Goal: Task Accomplishment & Management: Manage account settings

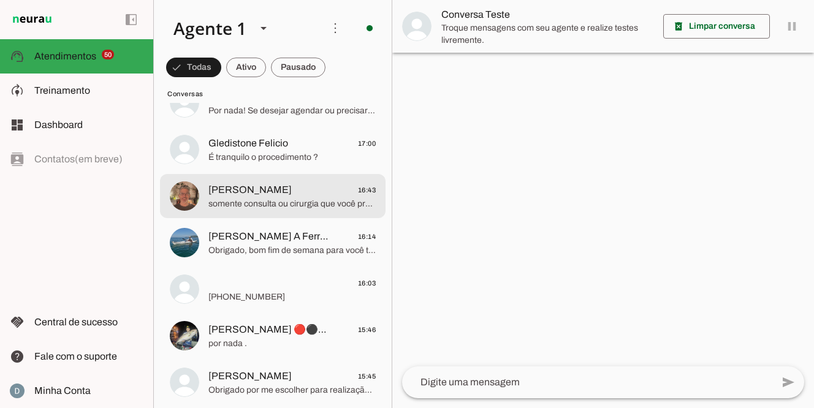
scroll to position [2913, 0]
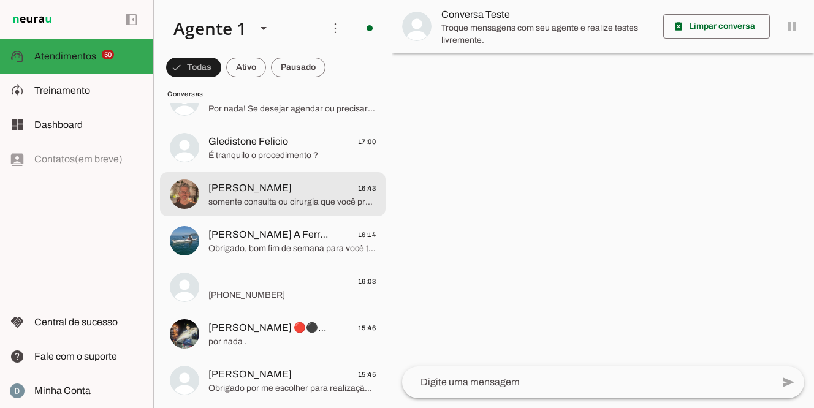
click at [274, 202] on span "somente consulta ou cirurgia que você procura?" at bounding box center [291, 202] width 167 height 12
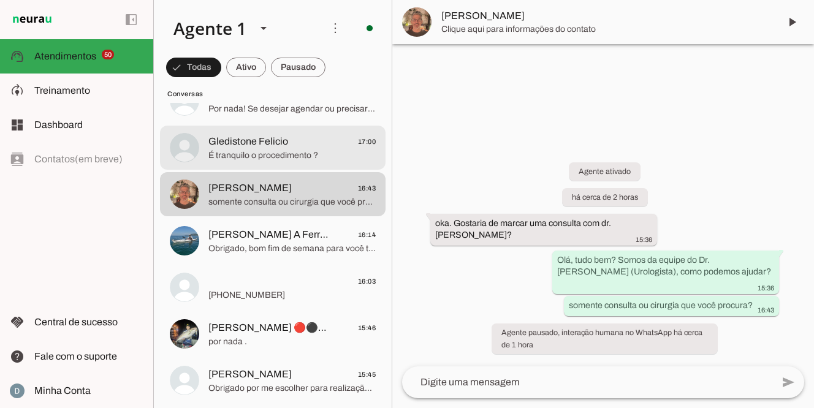
click at [273, 151] on span "É tranquilo o procedimento ?" at bounding box center [291, 155] width 167 height 12
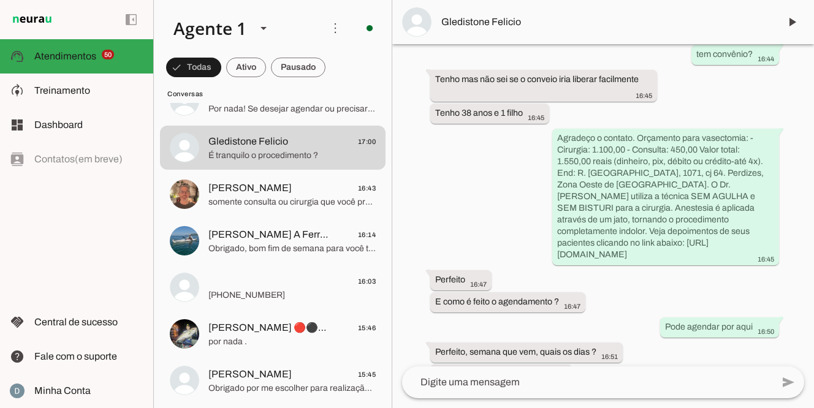
scroll to position [332, 0]
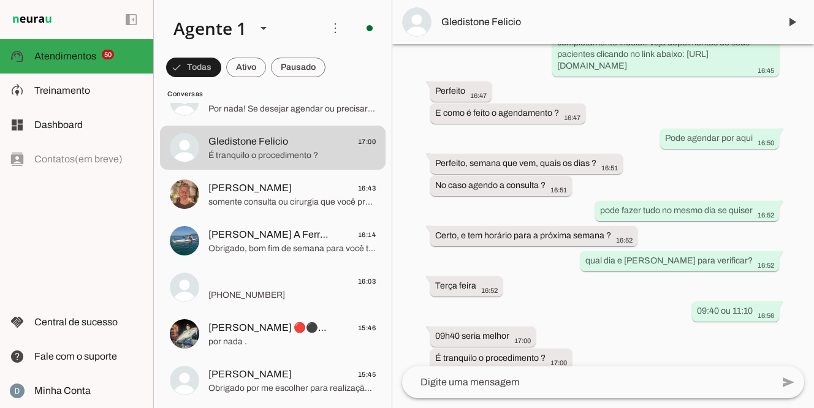
click at [514, 382] on textarea at bounding box center [587, 382] width 370 height 15
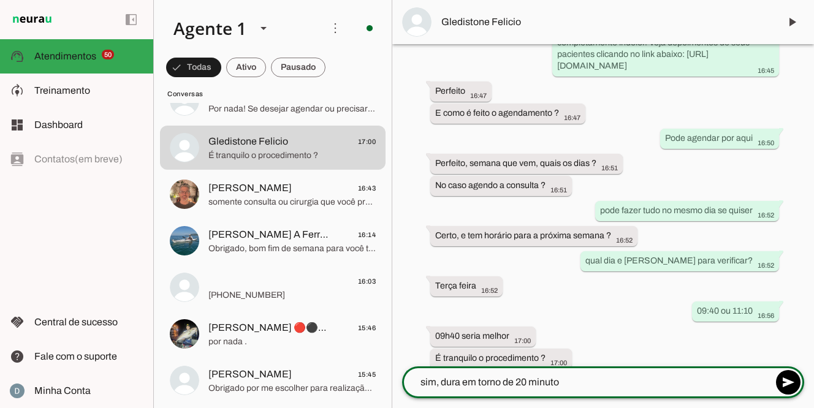
type textarea "sim, dura em torno de 20 minutos"
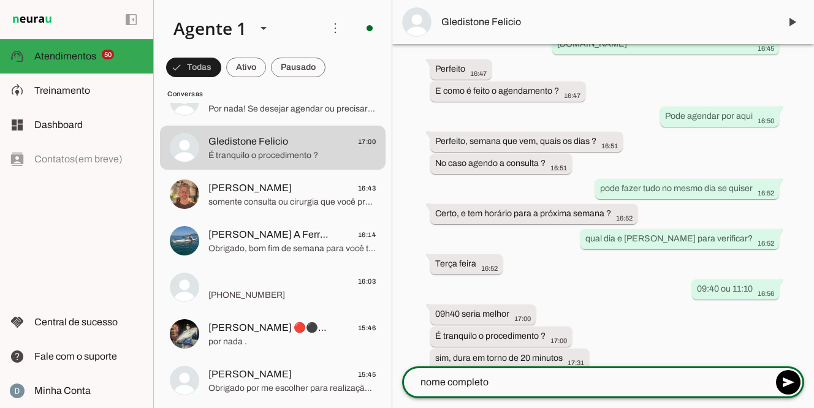
type textarea "nome completo?"
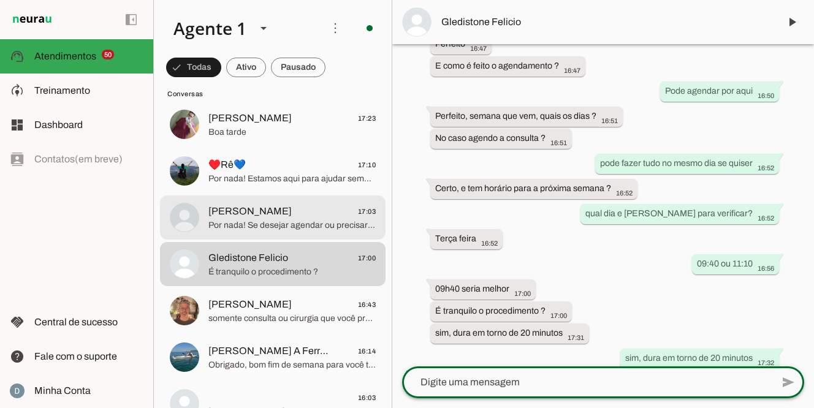
scroll to position [401, 0]
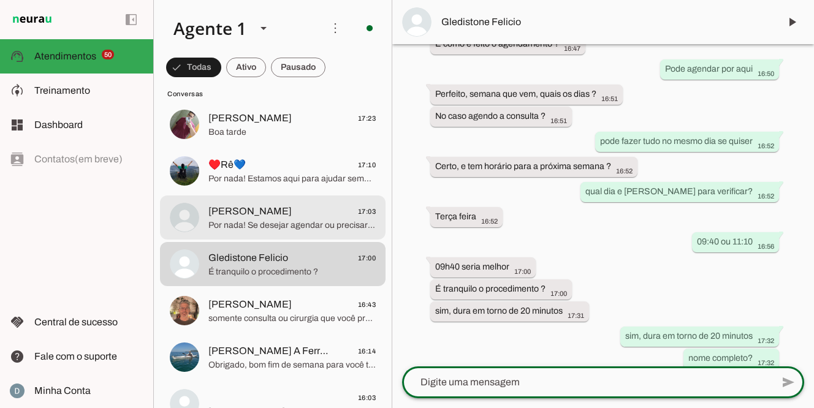
click at [265, 227] on span "Por nada! Se desejar agendar ou precisar de algo mais, fico à disposição para a…" at bounding box center [291, 225] width 167 height 12
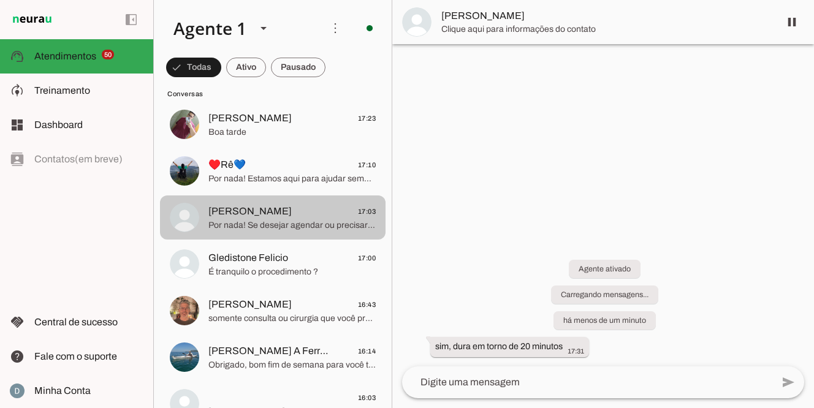
scroll to position [107, 0]
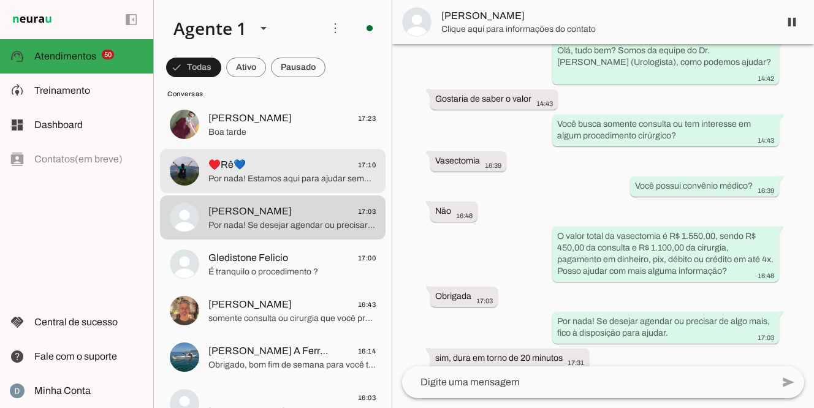
click at [267, 178] on span "Por nada! Estamos aqui para ajudar sempre que precisar." at bounding box center [291, 179] width 167 height 12
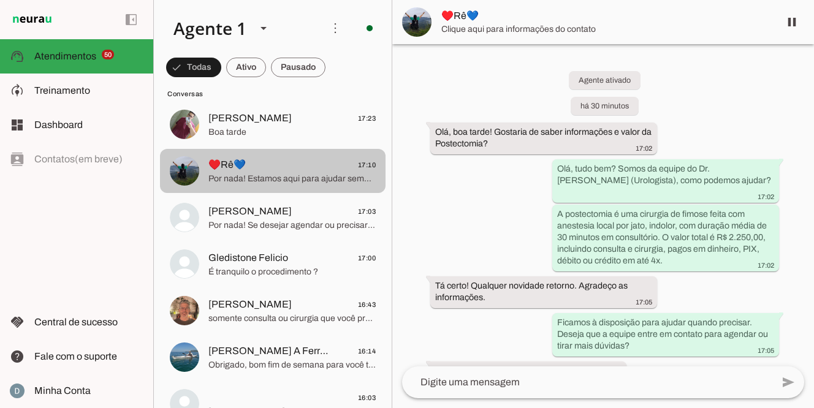
scroll to position [137, 0]
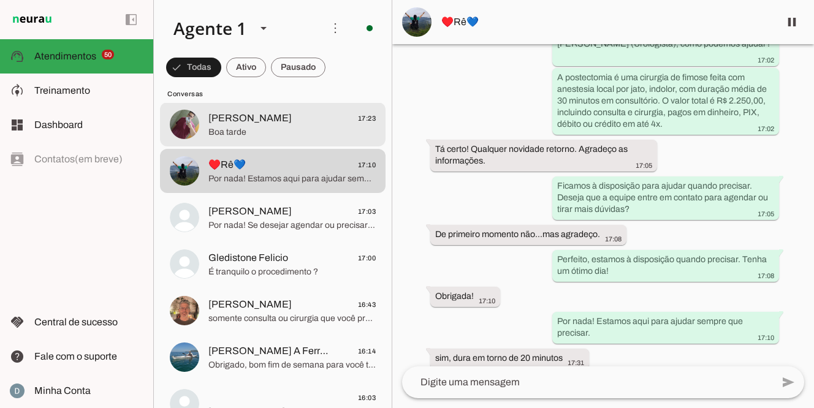
click at [263, 119] on span "[PERSON_NAME]" at bounding box center [249, 118] width 83 height 15
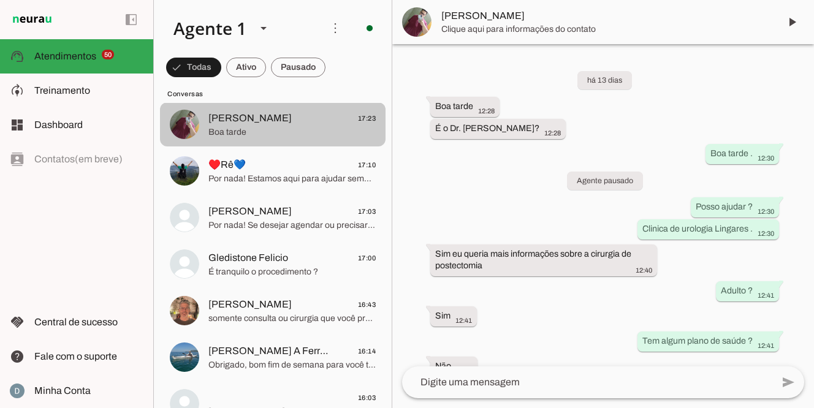
scroll to position [635, 0]
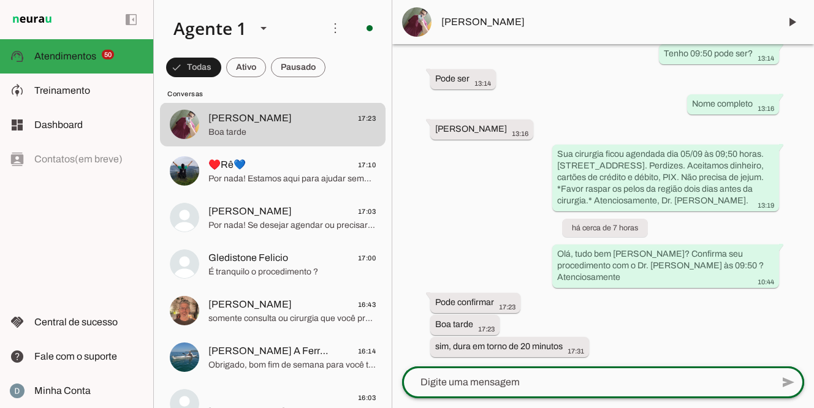
click at [482, 391] on div at bounding box center [587, 382] width 370 height 32
type textarea "obrigada"
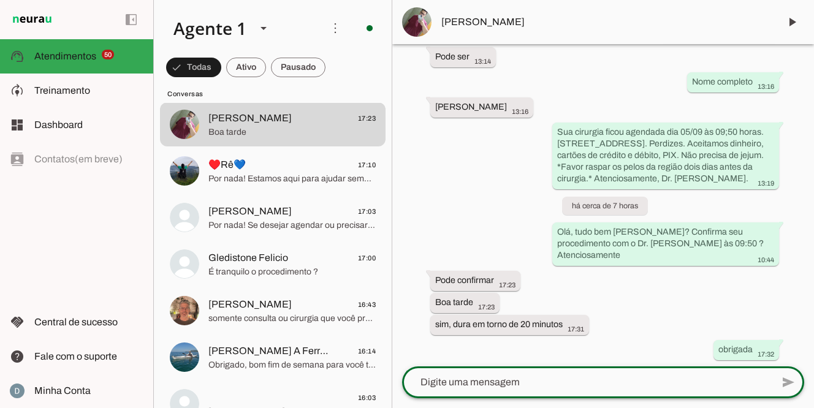
scroll to position [660, 0]
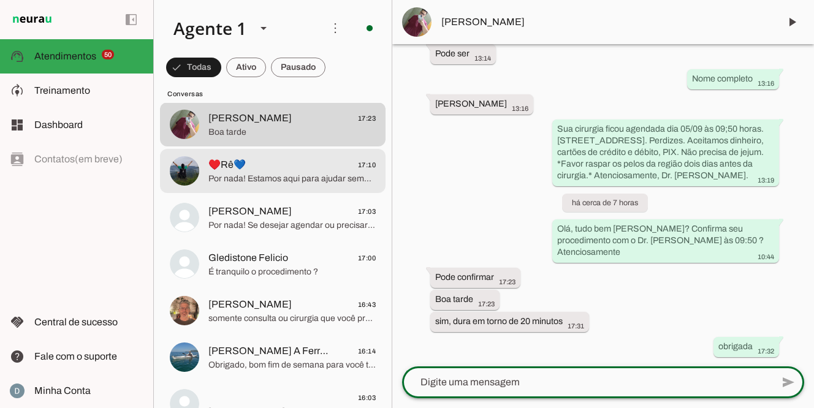
click at [303, 179] on span "Por nada! Estamos aqui para ajudar sempre que precisar." at bounding box center [291, 179] width 167 height 12
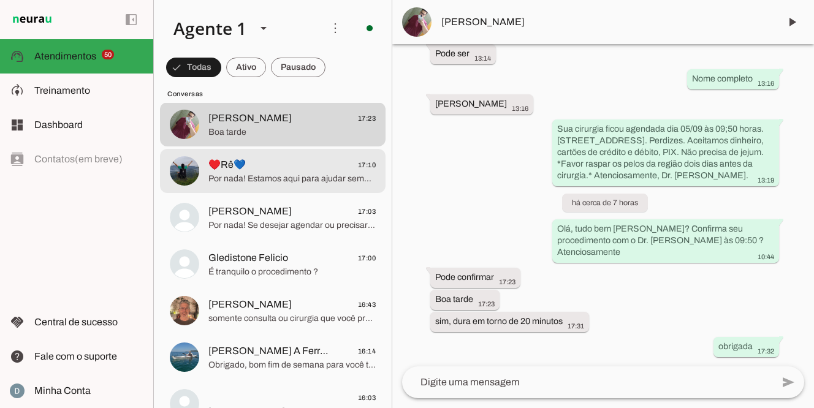
scroll to position [137, 0]
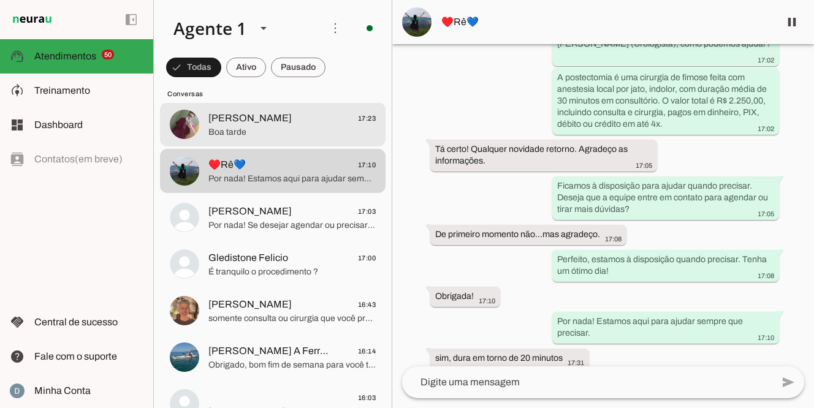
click at [297, 129] on span "Boa tarde" at bounding box center [291, 132] width 167 height 12
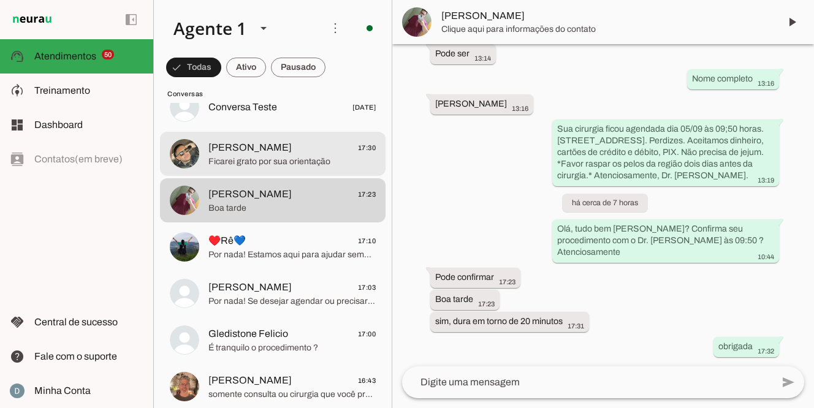
scroll to position [2702, 0]
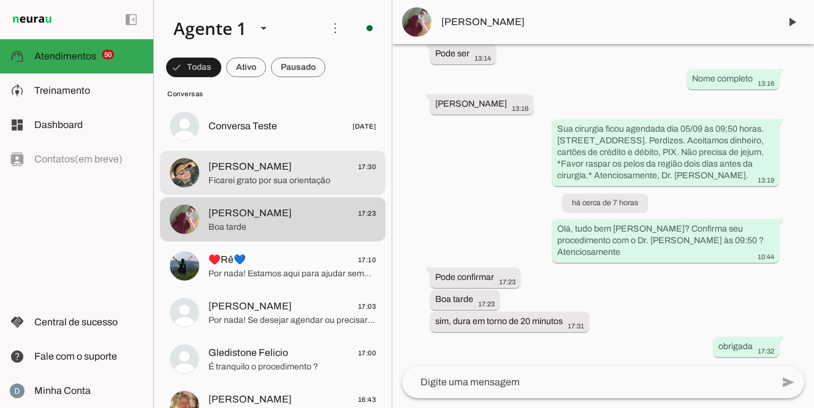
click at [275, 176] on span "Ficarei grato por sua orientação" at bounding box center [291, 181] width 167 height 12
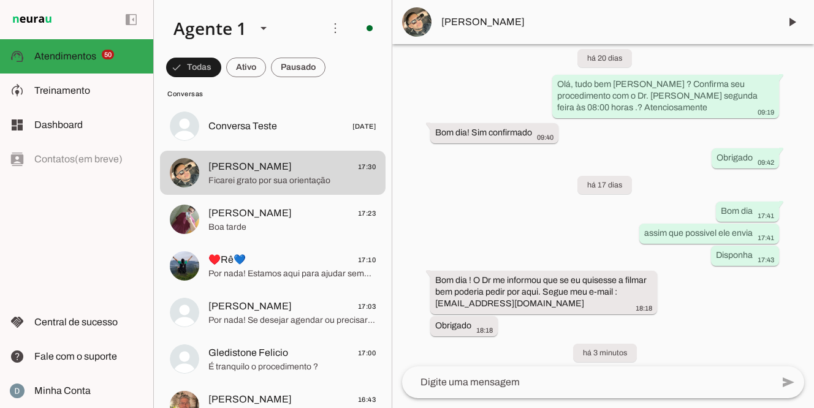
scroll to position [491, 0]
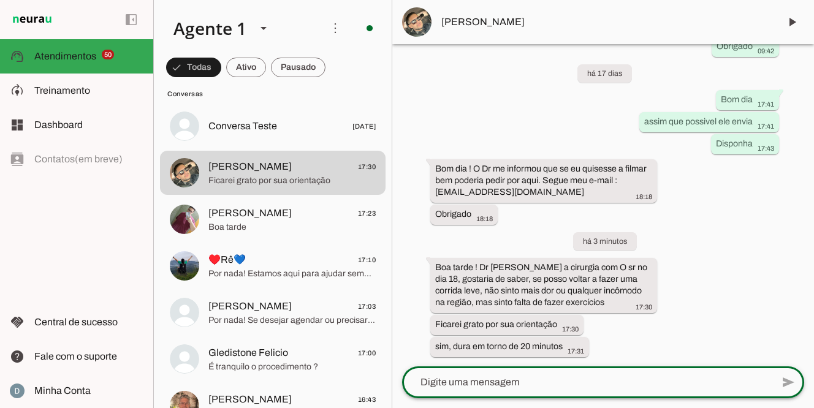
click at [616, 377] on textarea at bounding box center [587, 382] width 370 height 15
type textarea "Para dúvidas favor entrar em contato com o Dr. [PERSON_NAME] diretamente no Wha…"
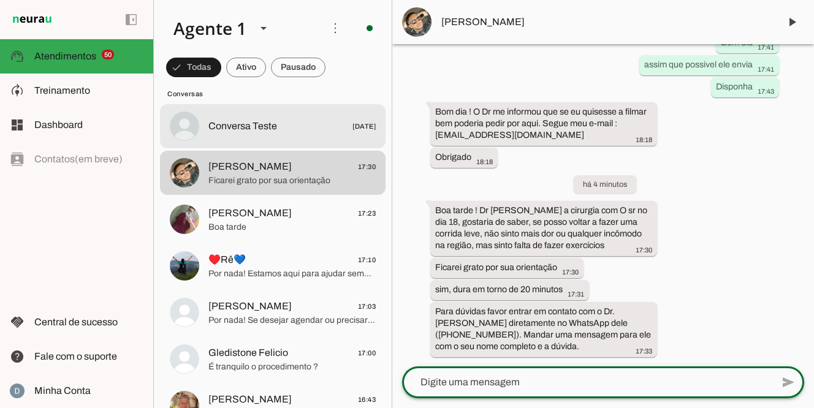
click at [275, 135] on md-item "Conversa Teste [DATE]" at bounding box center [272, 126] width 225 height 44
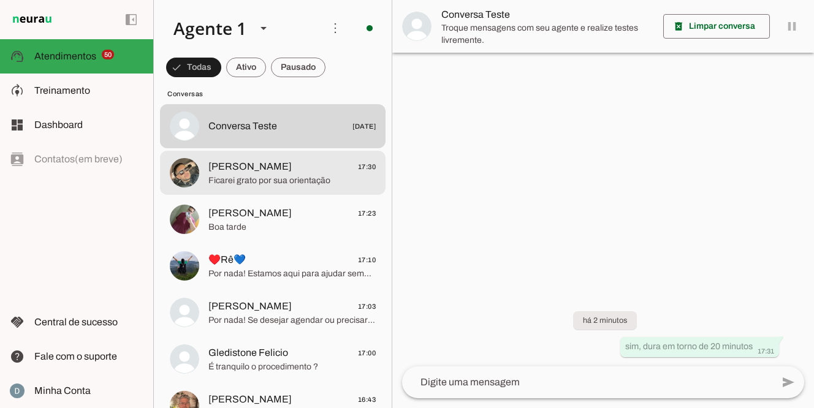
click at [264, 176] on span "Ficarei grato por sua orientação" at bounding box center [291, 181] width 167 height 12
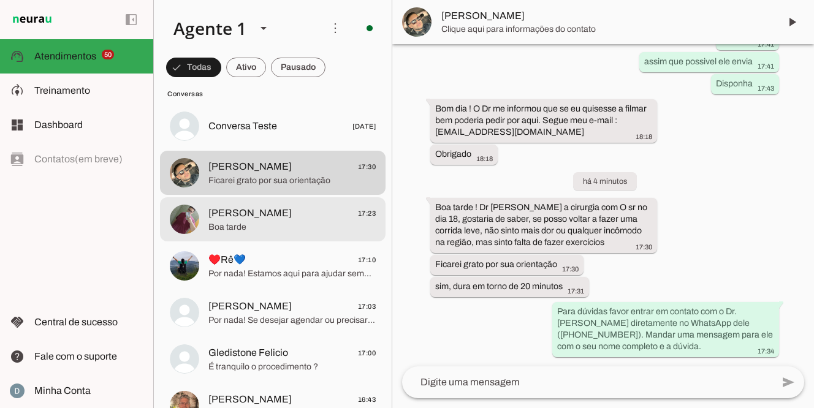
click at [259, 208] on span "[PERSON_NAME]" at bounding box center [249, 213] width 83 height 15
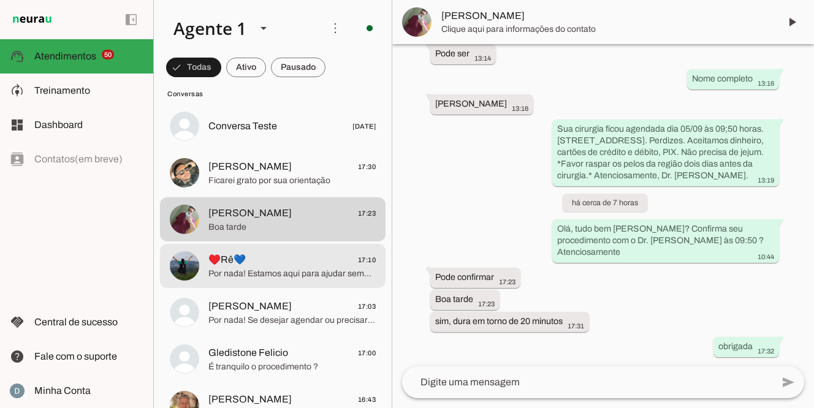
click at [243, 263] on span "♥️Rê💙 17:10" at bounding box center [291, 259] width 167 height 15
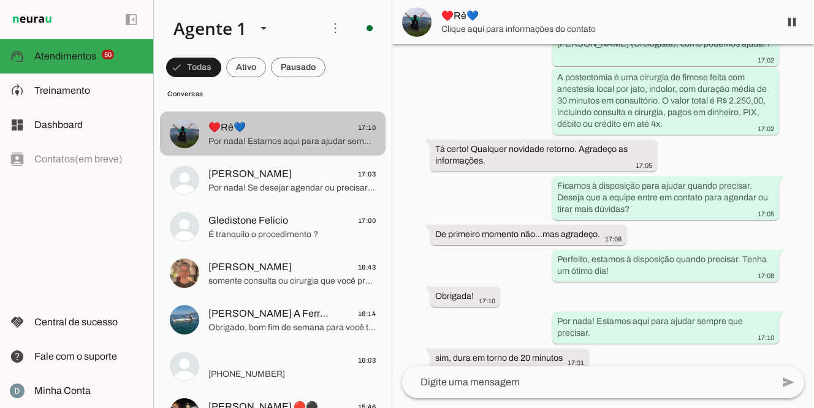
scroll to position [2845, 0]
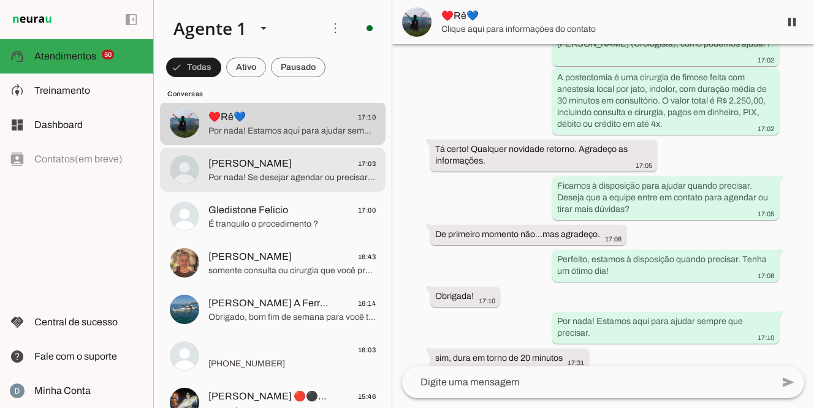
click at [255, 167] on span "[PERSON_NAME]" at bounding box center [249, 163] width 83 height 15
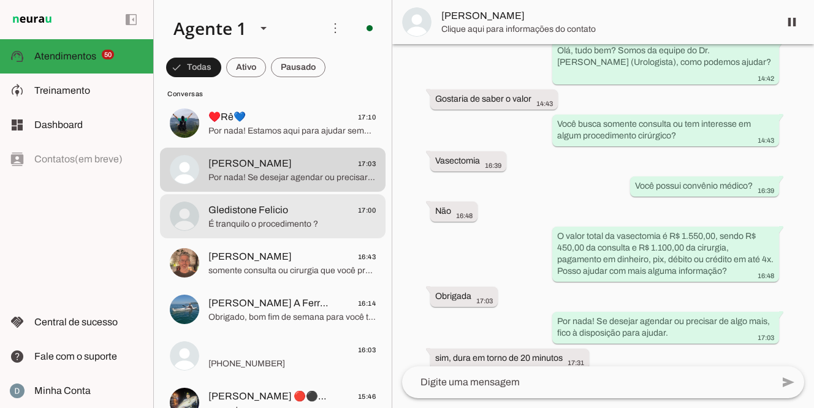
click at [246, 224] on span "É tranquilo o procedimento ?" at bounding box center [291, 224] width 167 height 12
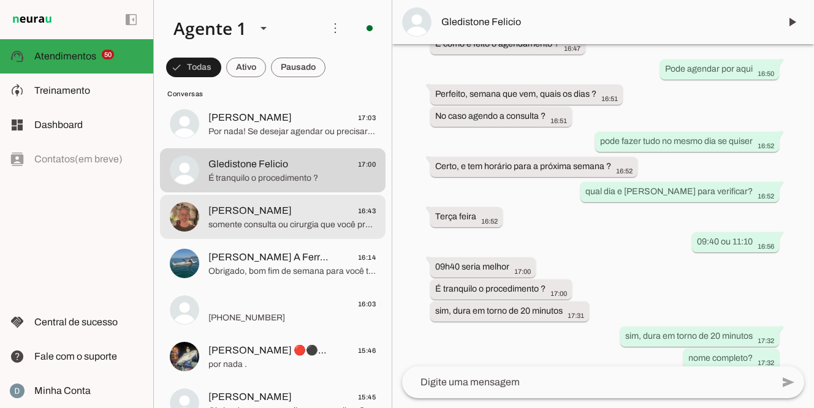
scroll to position [2893, 0]
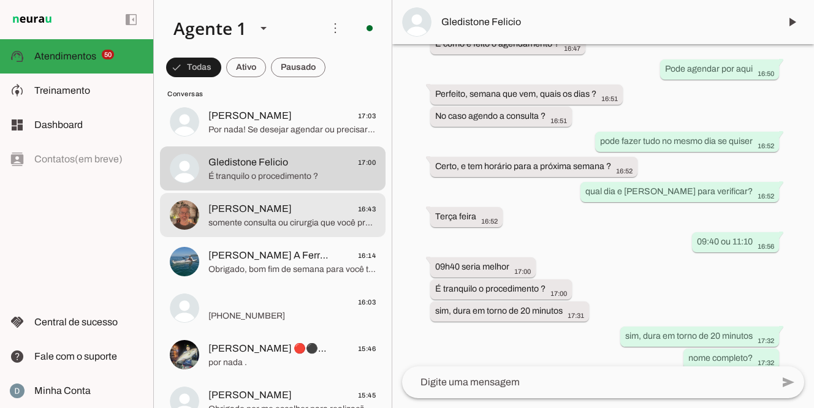
click at [246, 224] on span "somente consulta ou cirurgia que você procura?" at bounding box center [291, 223] width 167 height 12
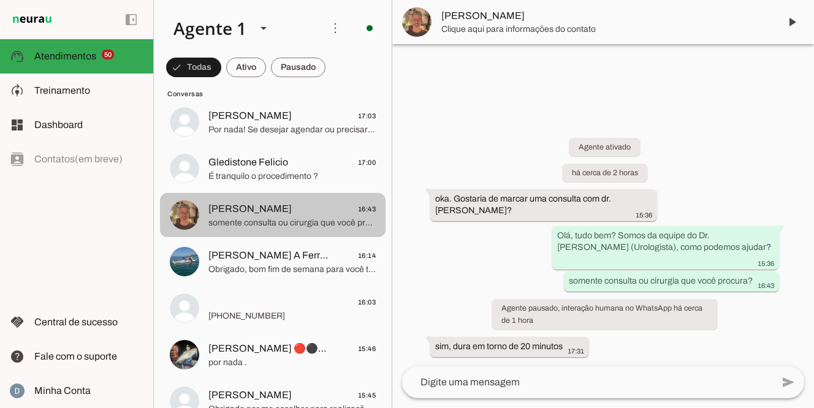
click at [246, 224] on span "somente consulta ou cirurgia que você procura?" at bounding box center [291, 223] width 167 height 12
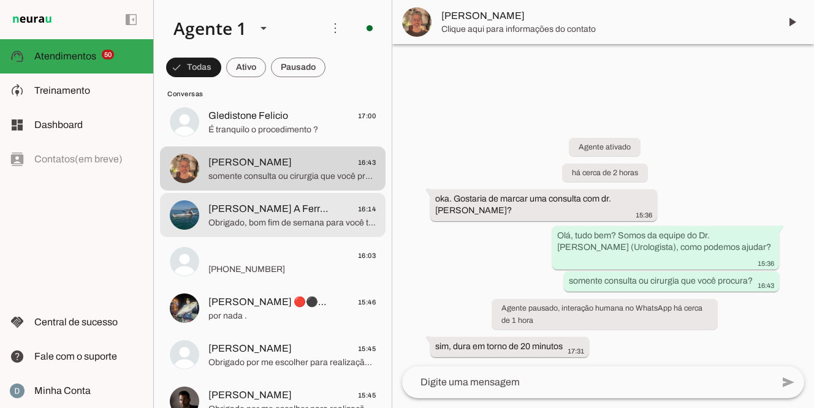
scroll to position [2951, 0]
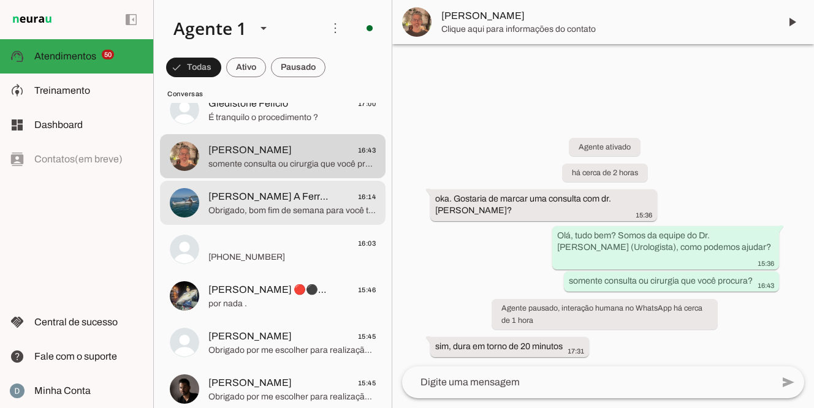
click at [248, 202] on span "[PERSON_NAME] A Ferraz" at bounding box center [268, 196] width 121 height 15
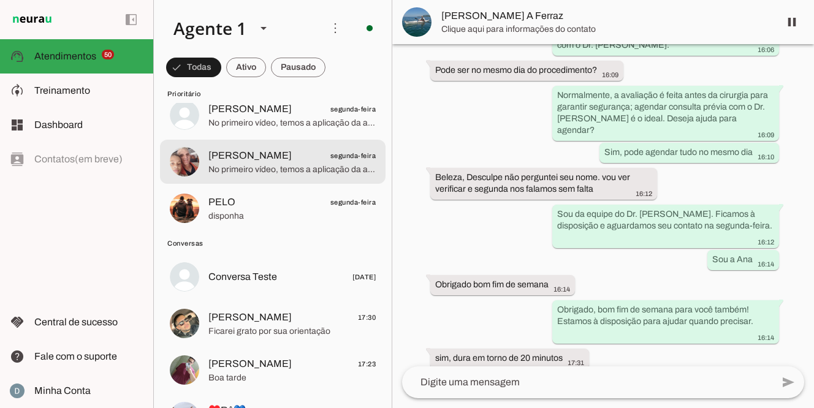
scroll to position [2568, 0]
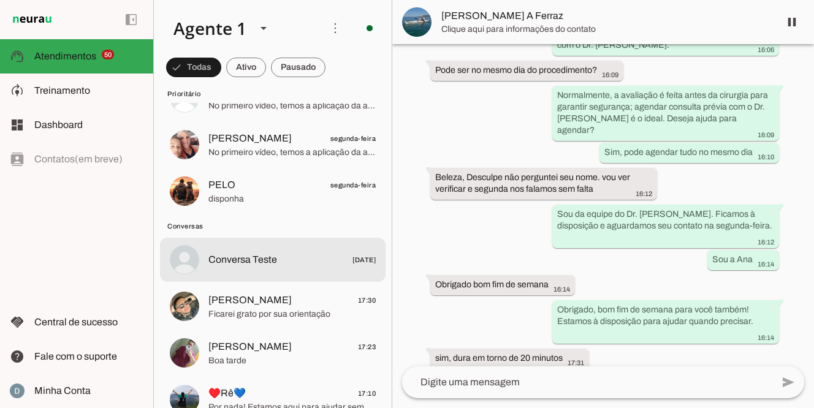
click at [241, 253] on span "Conversa Teste" at bounding box center [242, 259] width 69 height 15
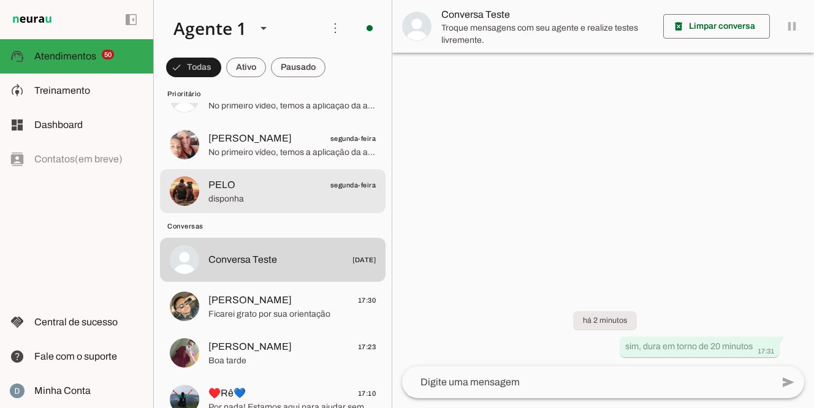
click at [160, 238] on button "Conversa Teste [DATE]" at bounding box center [272, 260] width 225 height 44
click at [244, 197] on span "disponha" at bounding box center [291, 199] width 167 height 12
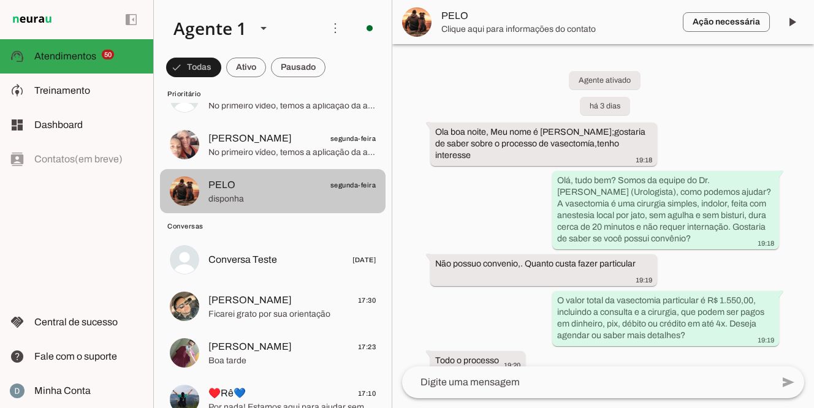
scroll to position [757, 0]
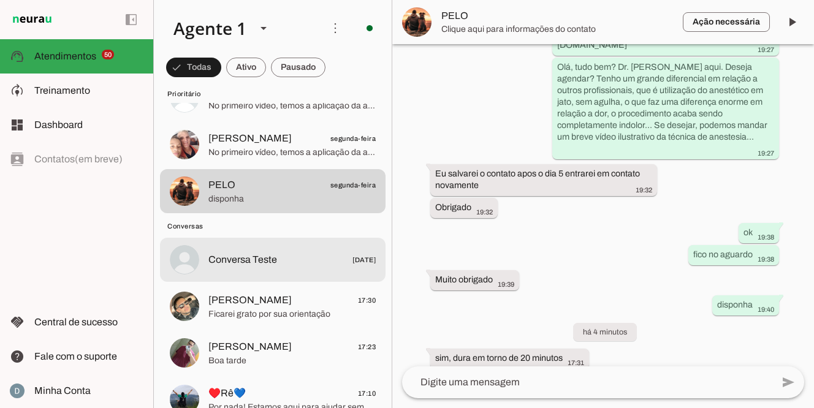
click at [240, 256] on span "Conversa Teste" at bounding box center [242, 259] width 69 height 15
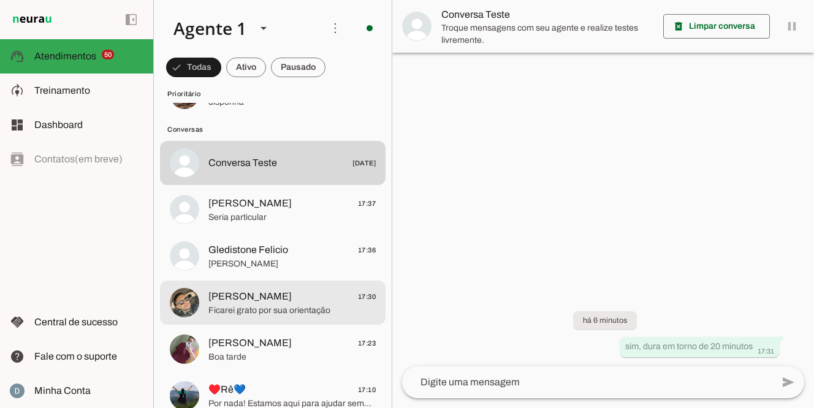
scroll to position [2722, 0]
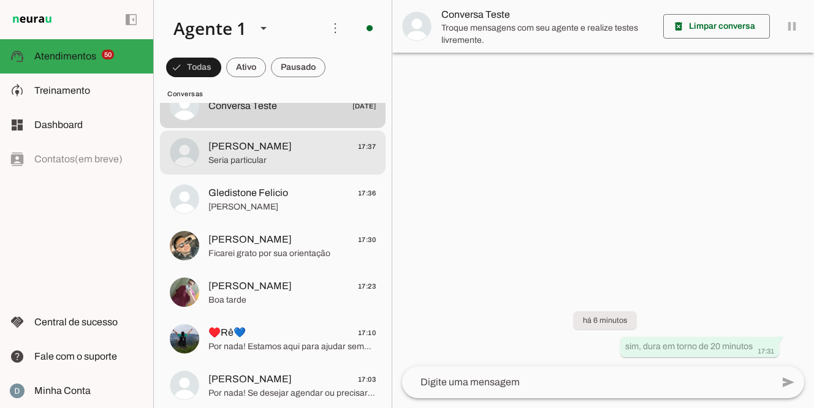
click at [244, 147] on span "[PERSON_NAME]" at bounding box center [249, 146] width 83 height 15
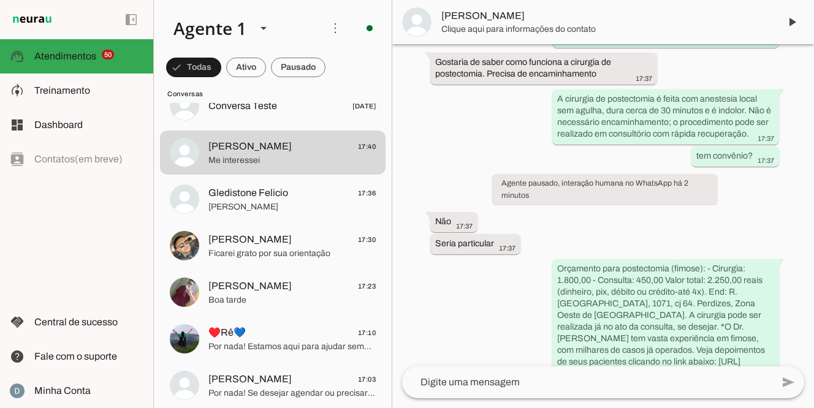
scroll to position [216, 0]
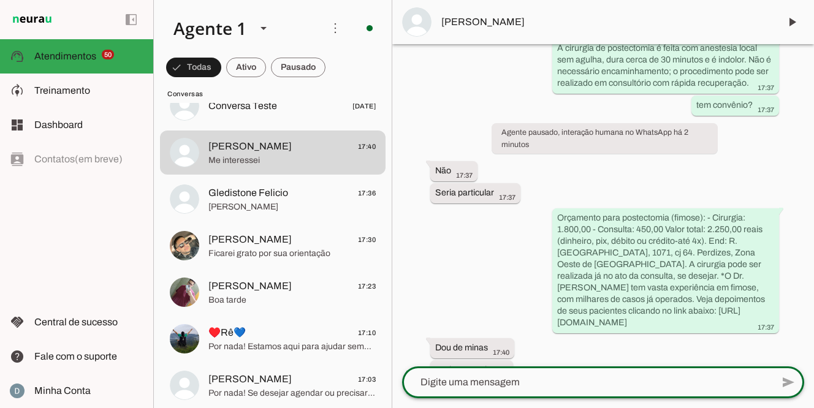
click at [443, 379] on textarea at bounding box center [587, 382] width 370 height 15
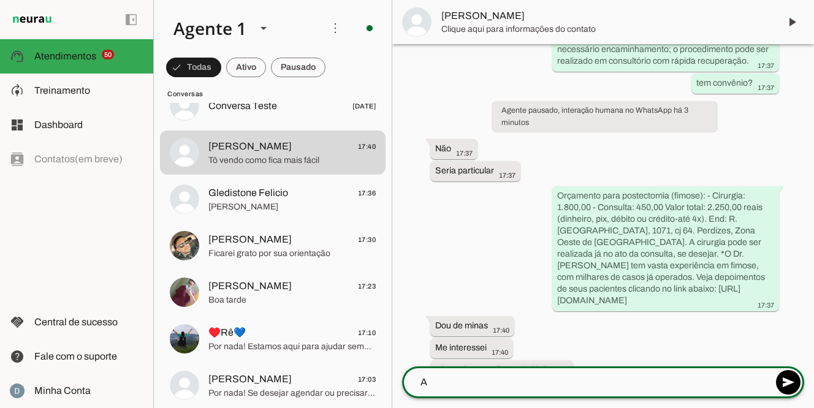
scroll to position [0, 0]
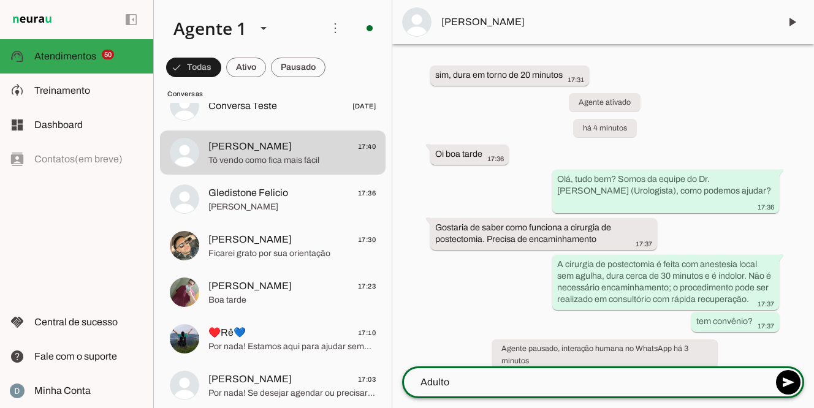
type textarea "Adulto?"
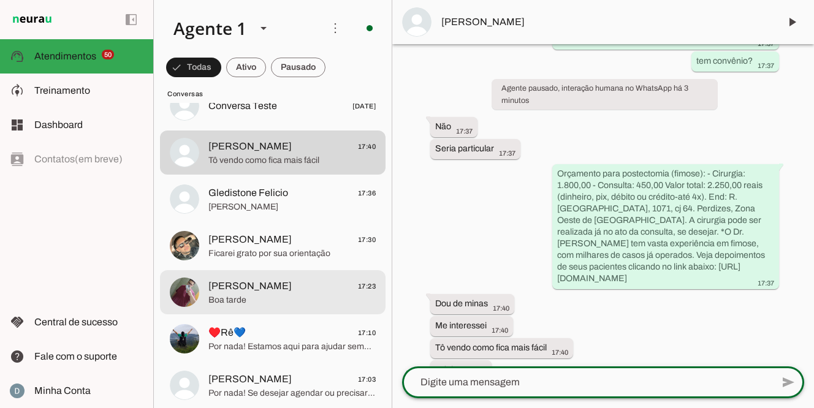
click at [230, 289] on span "[PERSON_NAME]" at bounding box center [249, 286] width 83 height 15
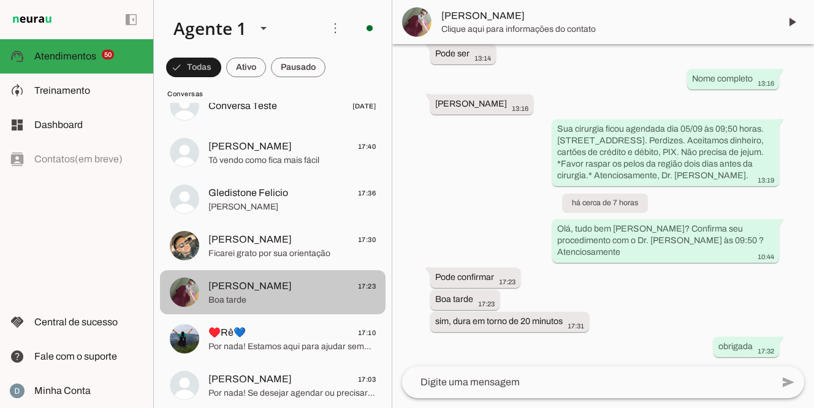
scroll to position [660, 0]
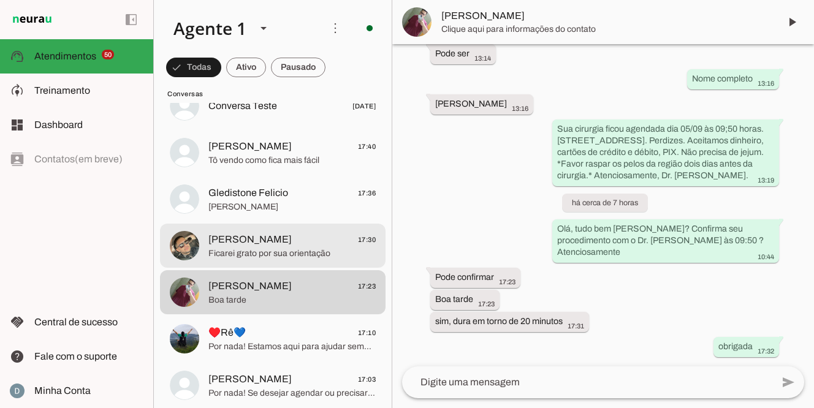
click at [236, 257] on span "Ficarei grato por sua orientação" at bounding box center [291, 254] width 167 height 12
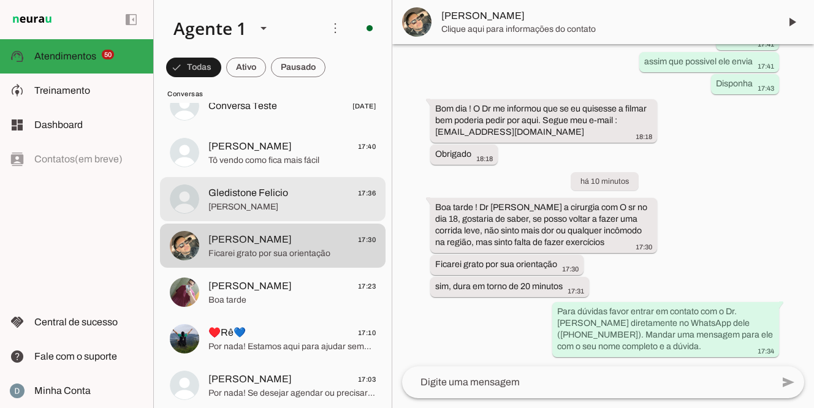
click at [241, 210] on span "[PERSON_NAME]" at bounding box center [291, 207] width 167 height 12
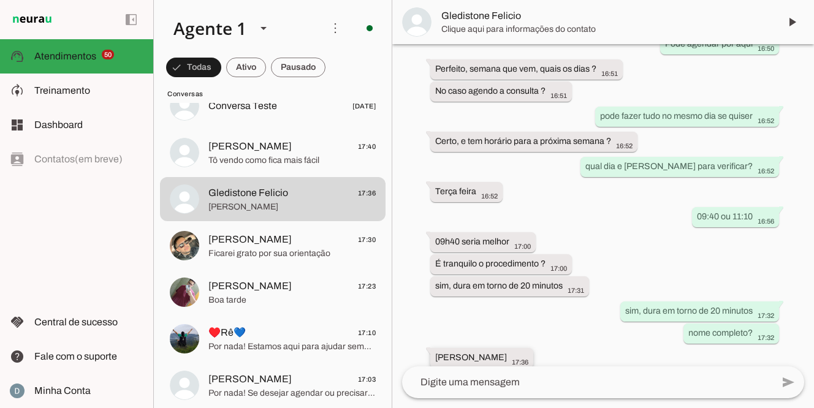
drag, startPoint x: 431, startPoint y: 344, endPoint x: 543, endPoint y: 344, distance: 111.5
click at [533, 348] on whatsapp-message-bubble "[PERSON_NAME] 17:36" at bounding box center [481, 358] width 103 height 20
drag, startPoint x: 437, startPoint y: 346, endPoint x: 543, endPoint y: 341, distance: 106.1
click at [528, 352] on div "[PERSON_NAME] 17:36" at bounding box center [481, 359] width 93 height 15
click at [491, 26] on span "Gledistone Felicio" at bounding box center [605, 22] width 328 height 15
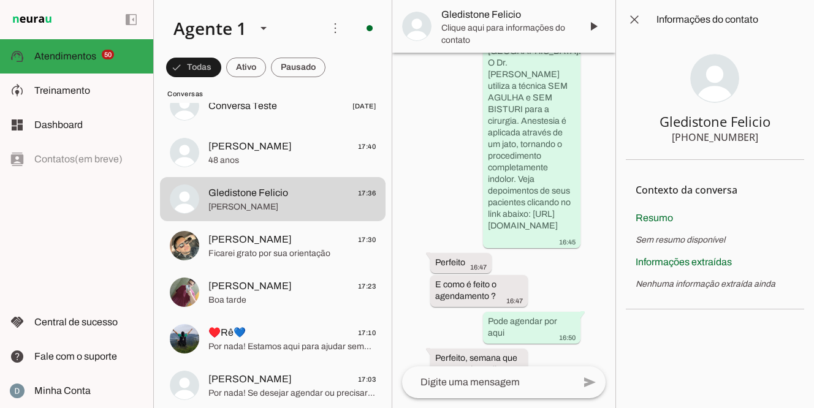
scroll to position [847, 0]
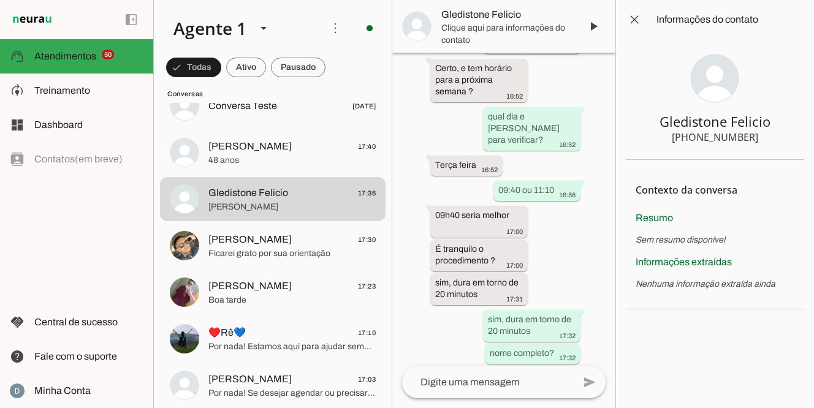
drag, startPoint x: 691, startPoint y: 140, endPoint x: 767, endPoint y: 139, distance: 76.6
click at [767, 140] on section "Gledistone Felicio [PHONE_NUMBER]" at bounding box center [715, 99] width 178 height 121
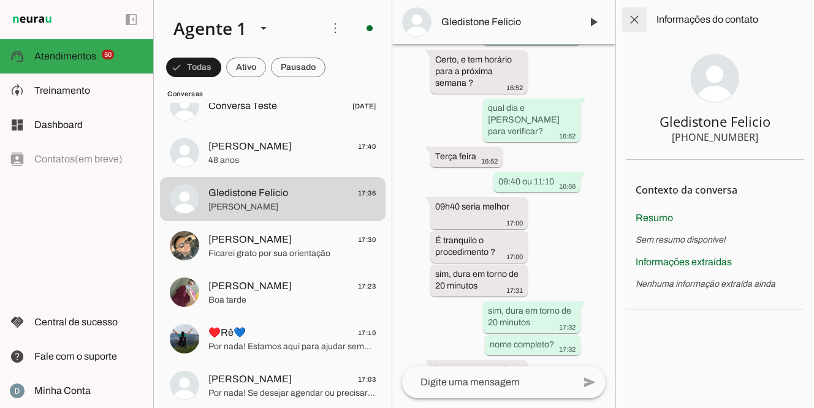
click at [638, 16] on span at bounding box center [633, 19] width 29 height 29
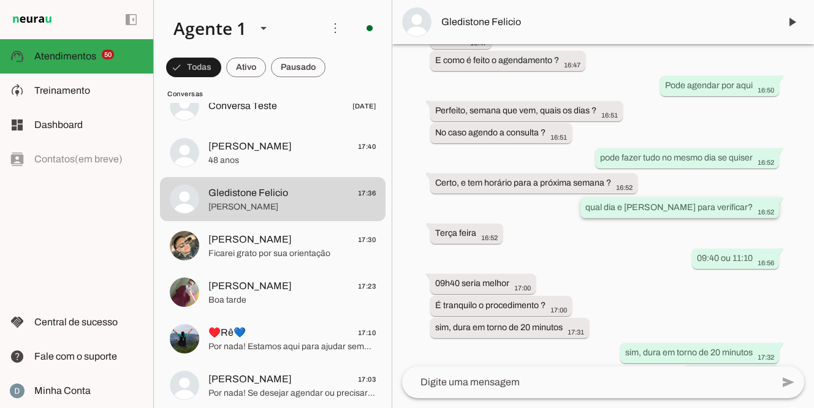
scroll to position [426, 0]
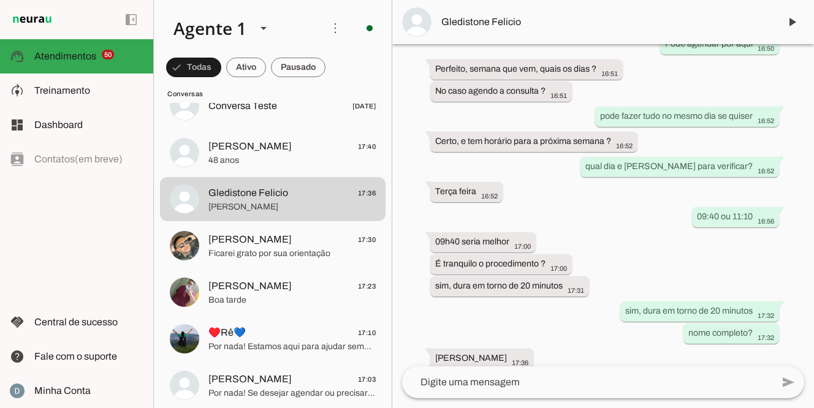
click at [589, 377] on textarea at bounding box center [587, 382] width 370 height 15
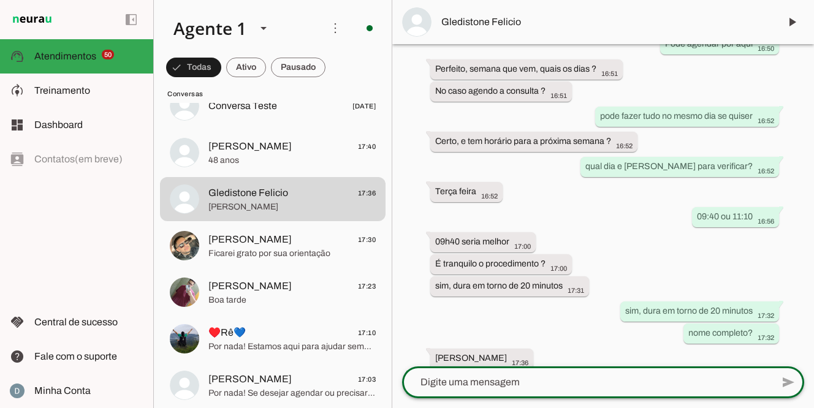
paste textarea "Sua cirurgia ficou agendada dia ___, às ___ horas. [STREET_ADDRESS]. Perdizes. …"
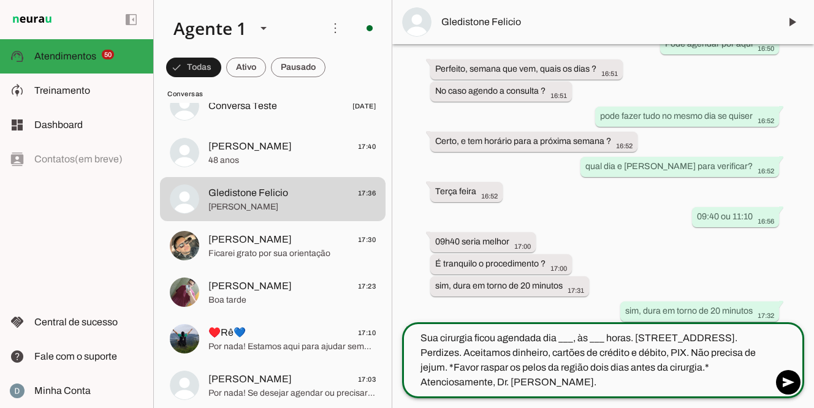
click at [575, 339] on textarea "Sua cirurgia ficou agendada dia ___, às ___ horas. [STREET_ADDRESS]. Perdizes. …" at bounding box center [587, 360] width 370 height 59
click at [614, 339] on textarea "Sua cirurgia ficou agendada dia 09/09 às ___ horas. [STREET_ADDRESS]. Perdizes.…" at bounding box center [587, 360] width 370 height 59
click at [496, 381] on textarea "Sua cirurgia ficou agendada dia [DATE] 09:40 horas. [STREET_ADDRESS]. Perdizes.…" at bounding box center [587, 360] width 370 height 59
type textarea "Sua cirurgia ficou agendada dia [DATE] 09:40 horas. [STREET_ADDRESS]. Perdizes.…"
type md-outlined-text-field "Sua cirurgia ficou agendada dia [DATE] 09:40 horas. [STREET_ADDRESS]. Perdizes.…"
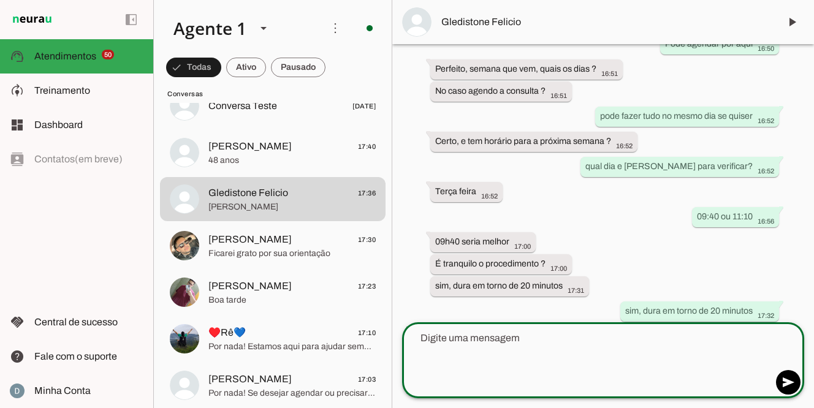
scroll to position [507, 0]
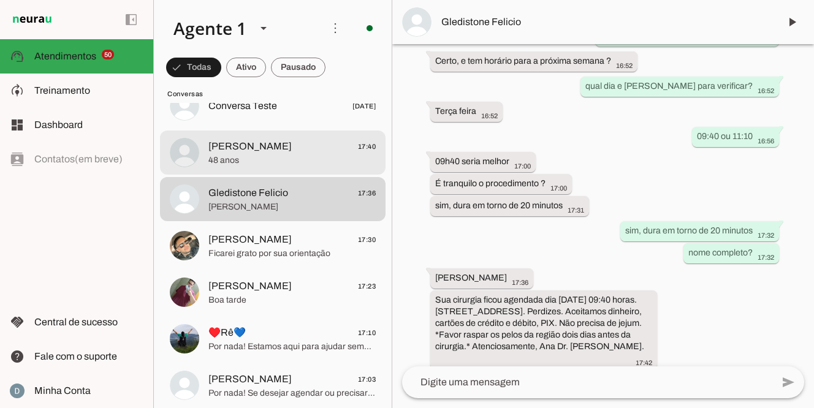
click at [257, 160] on span "48 anos" at bounding box center [291, 160] width 167 height 12
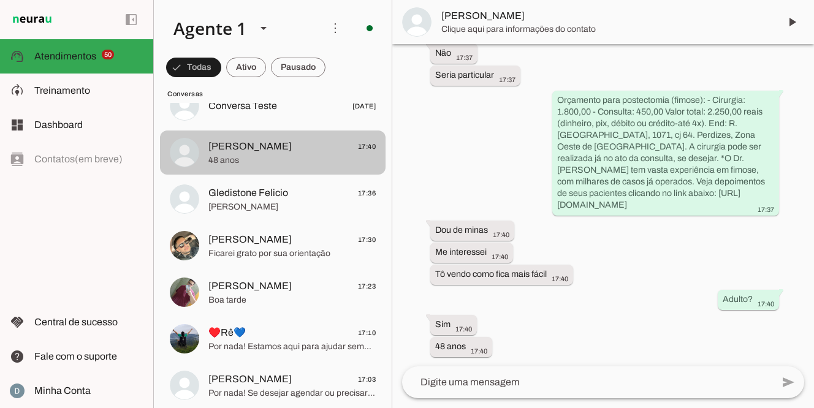
scroll to position [311, 0]
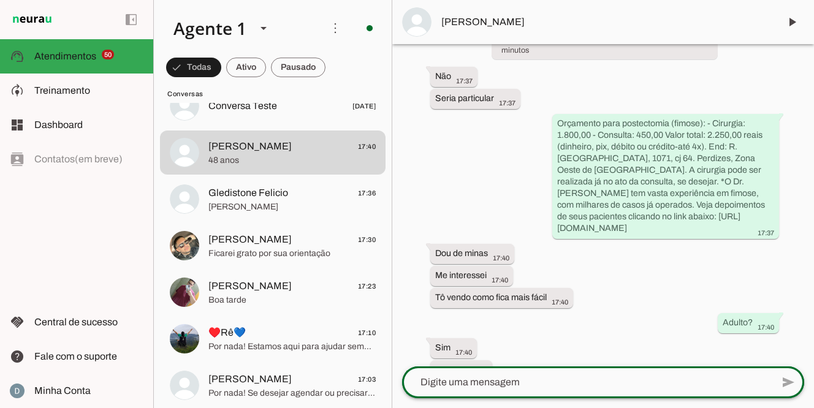
click at [472, 391] on div at bounding box center [587, 382] width 370 height 32
type textarea "pode fazer tudo no mesmo dia"
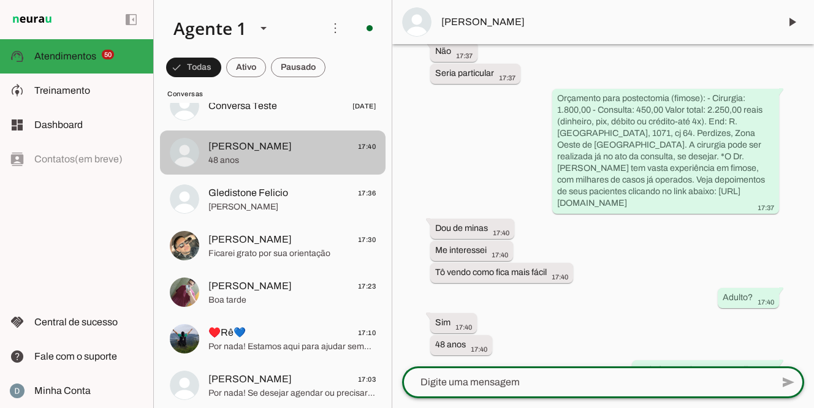
scroll to position [2723, 0]
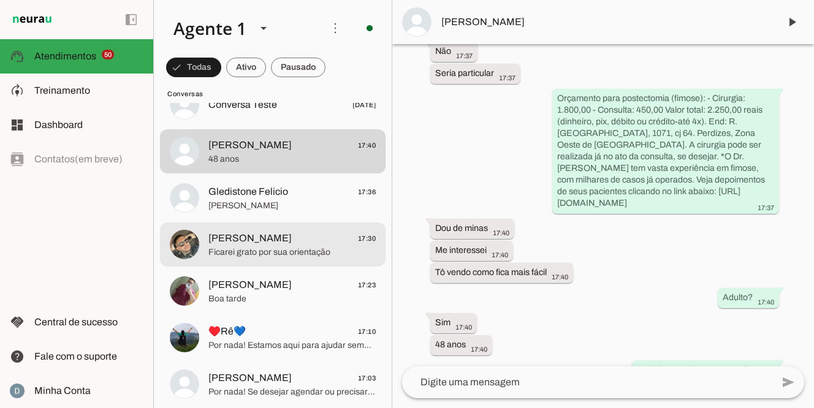
click at [253, 239] on span "[PERSON_NAME]" at bounding box center [249, 238] width 83 height 15
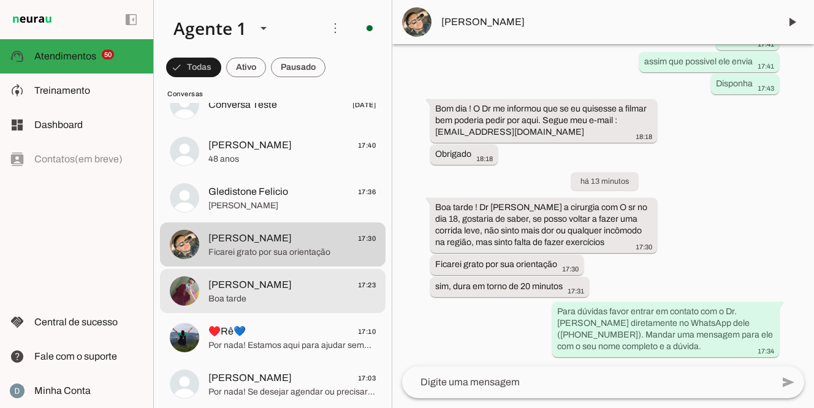
click at [244, 284] on span "[PERSON_NAME]" at bounding box center [249, 285] width 83 height 15
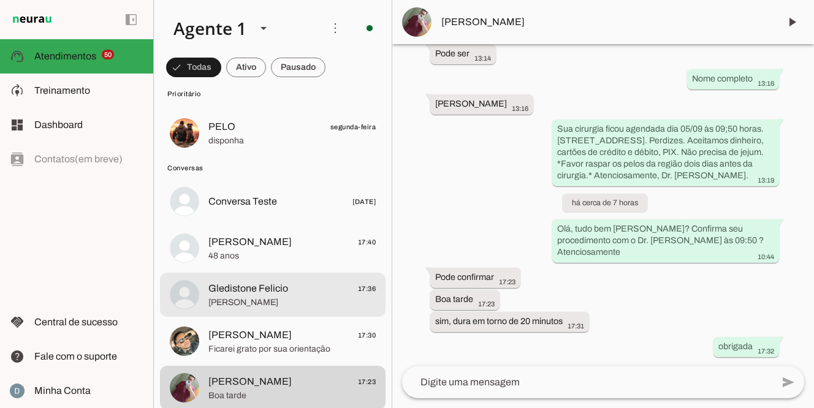
scroll to position [2620, 0]
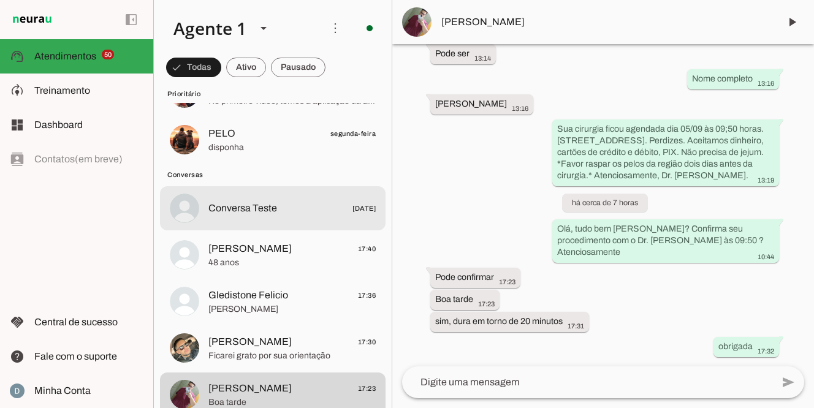
click at [241, 219] on md-item "Conversa Teste [DATE]" at bounding box center [272, 208] width 225 height 44
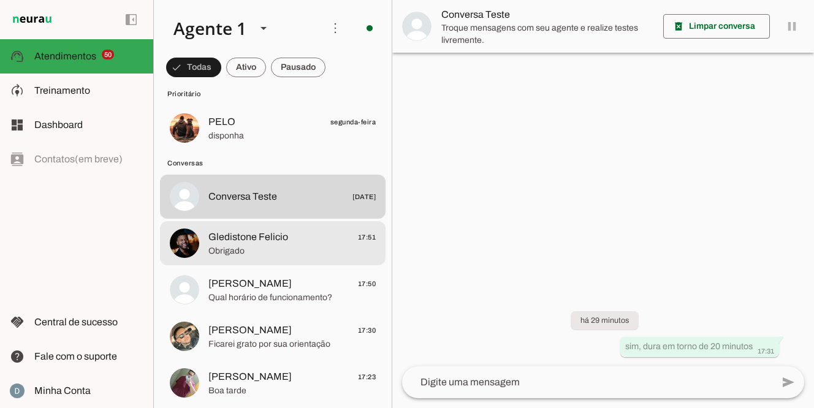
scroll to position [2633, 0]
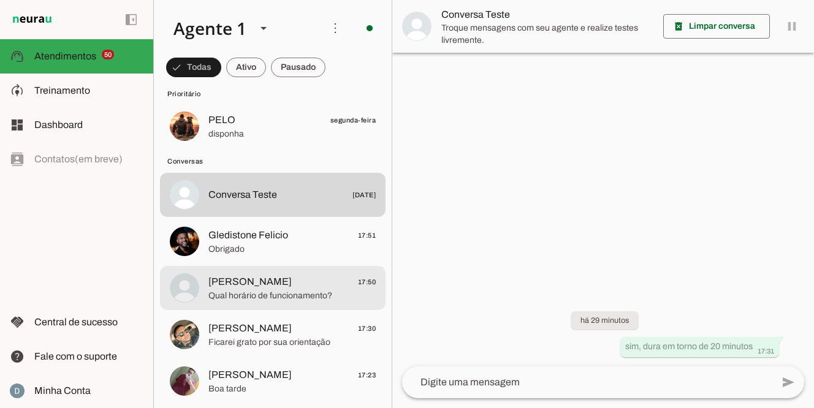
click at [239, 280] on span "[PERSON_NAME]" at bounding box center [249, 281] width 83 height 15
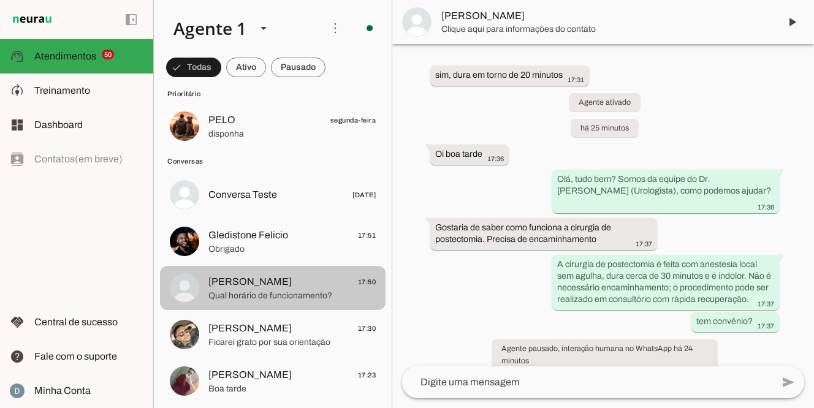
scroll to position [383, 0]
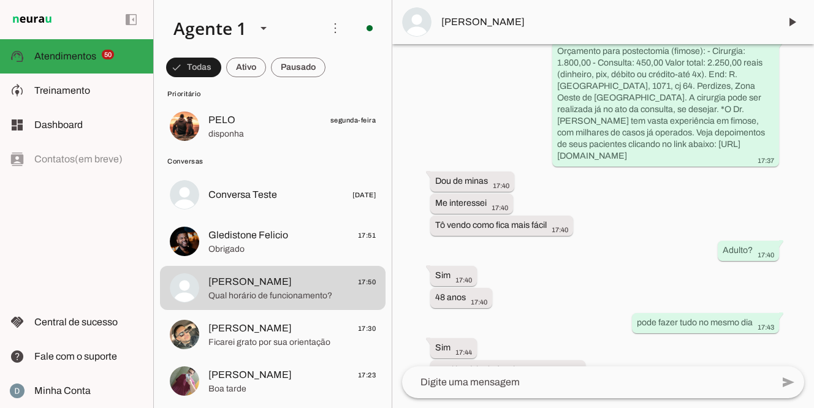
click at [463, 383] on textarea at bounding box center [587, 382] width 370 height 15
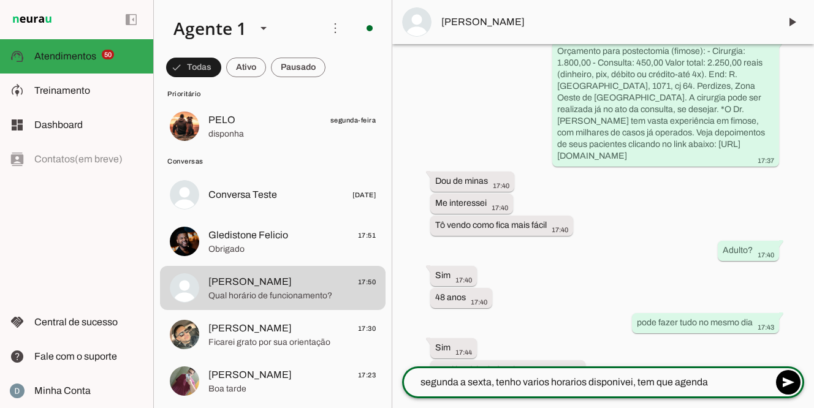
type textarea "segunda a sexta, tenho varios horarios disponivei, tem que agendar"
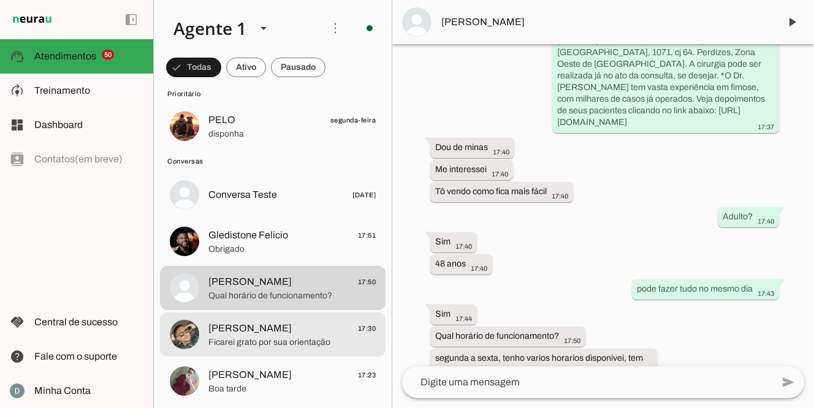
click at [262, 331] on span "[PERSON_NAME] 17:30" at bounding box center [291, 328] width 167 height 15
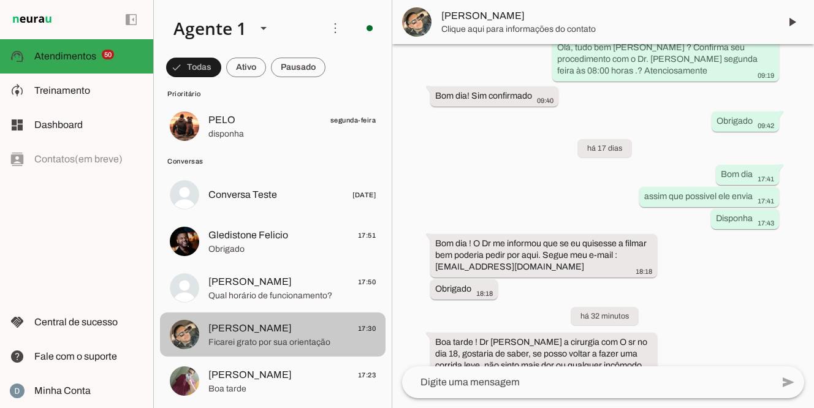
scroll to position [588, 0]
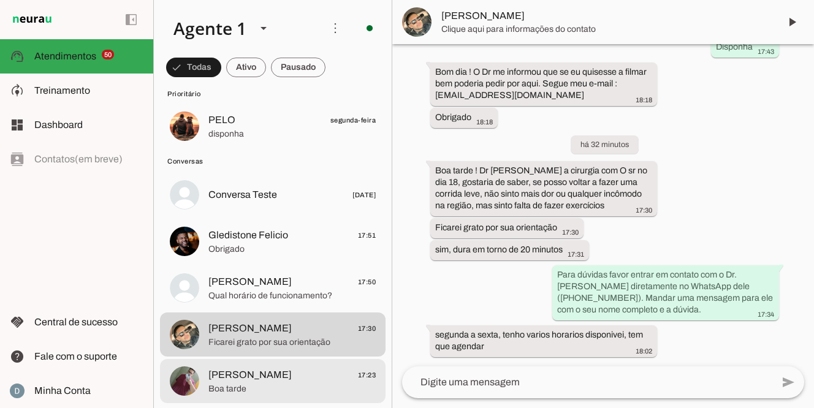
click at [252, 372] on span "[PERSON_NAME]" at bounding box center [249, 375] width 83 height 15
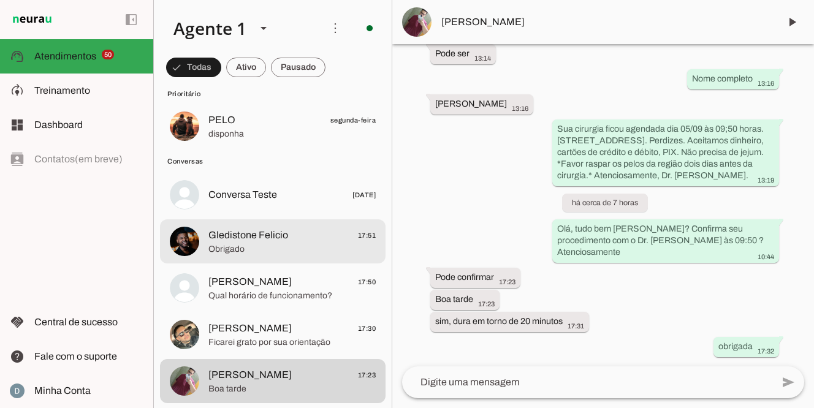
click at [260, 243] on span "Obrigado" at bounding box center [291, 249] width 167 height 12
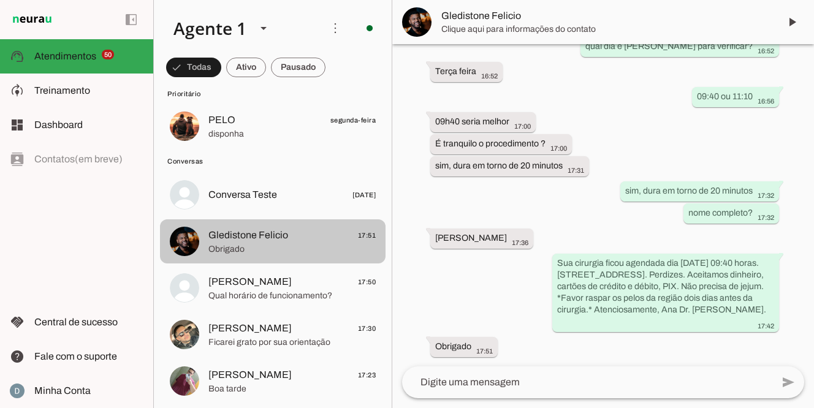
scroll to position [535, 0]
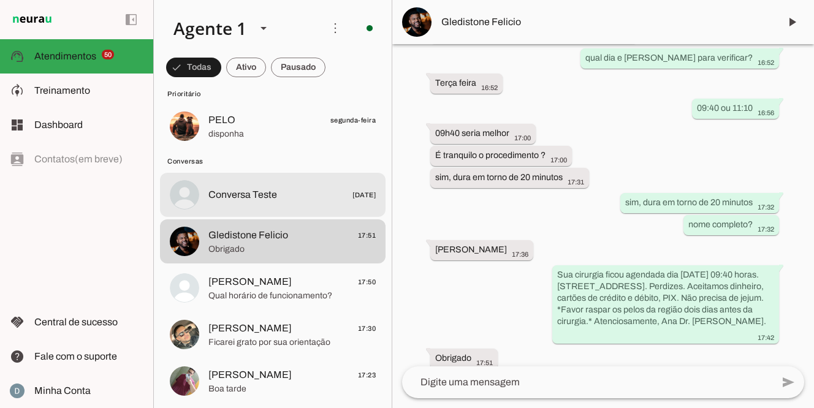
click at [259, 201] on span "Conversa Teste" at bounding box center [242, 194] width 69 height 15
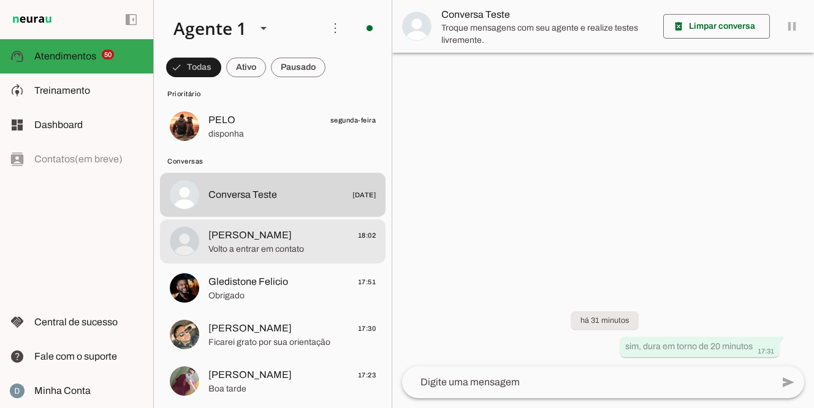
click at [246, 234] on span "[PERSON_NAME]" at bounding box center [249, 235] width 83 height 15
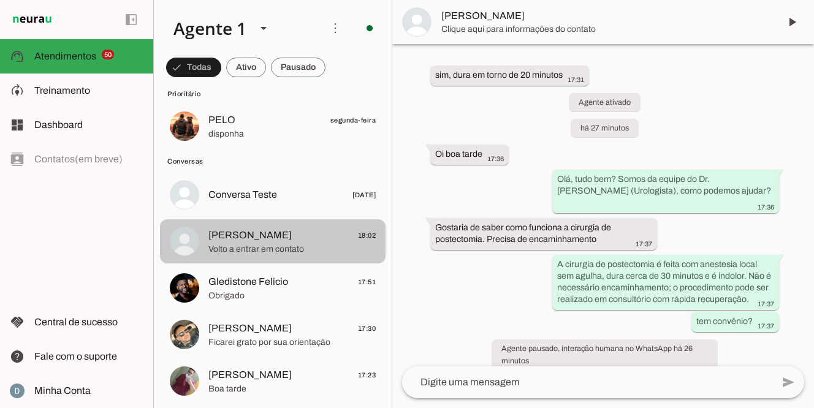
scroll to position [489, 0]
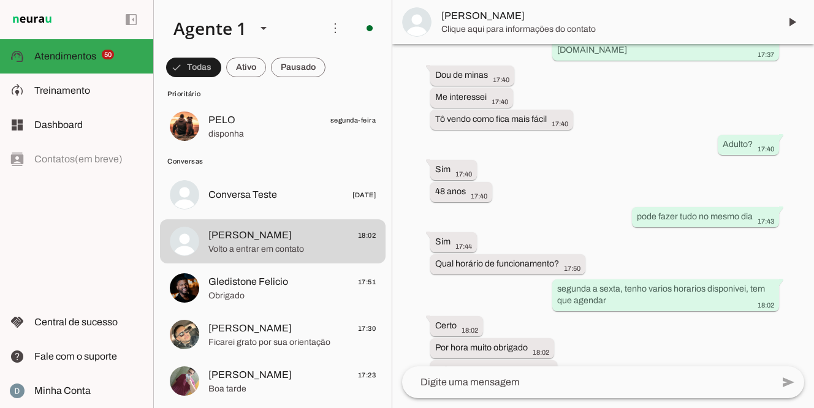
click at [553, 380] on textarea at bounding box center [587, 382] width 370 height 15
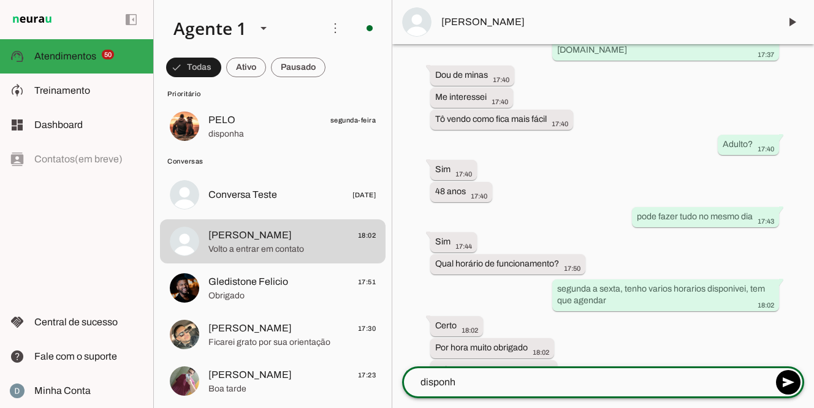
type textarea "disponha"
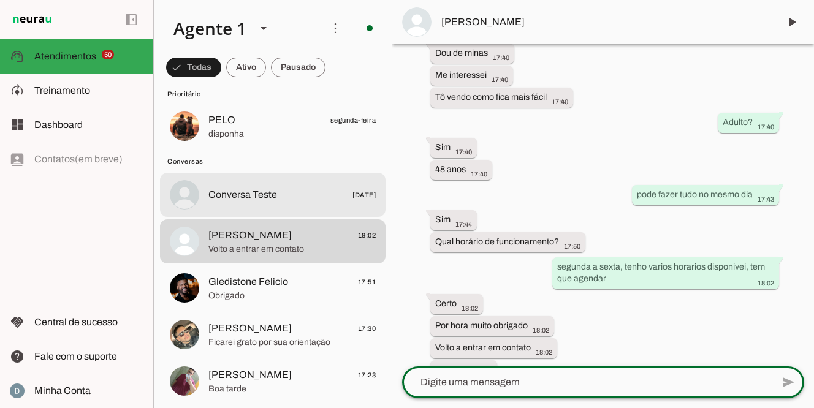
click at [294, 197] on span "Conversa Teste [DATE]" at bounding box center [291, 194] width 167 height 15
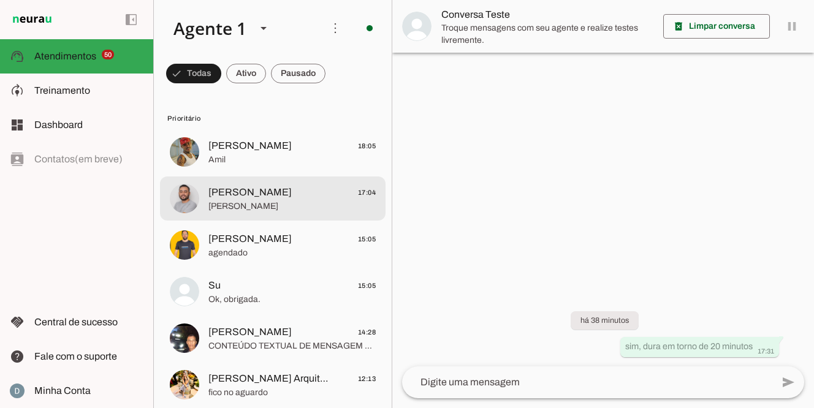
click at [294, 197] on span "[PERSON_NAME] 17:04" at bounding box center [291, 192] width 167 height 15
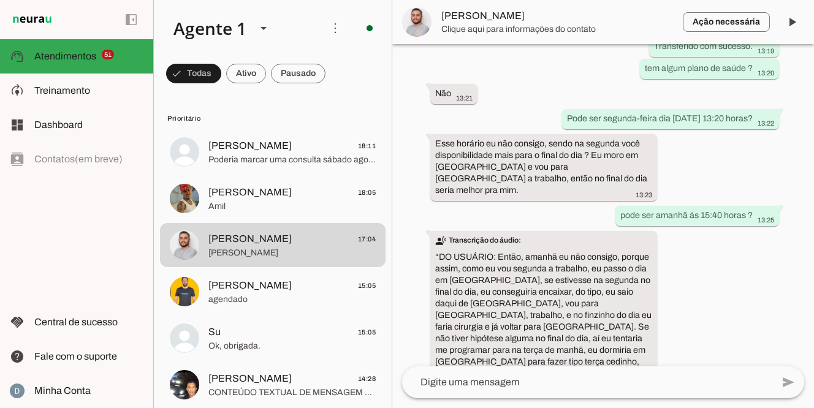
scroll to position [461, 0]
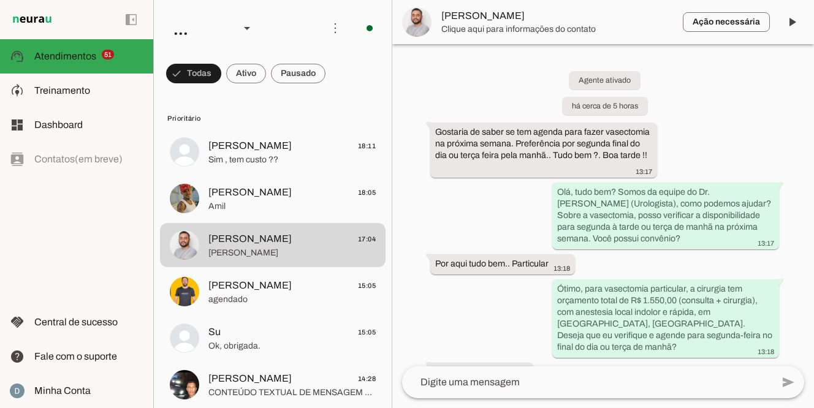
scroll to position [733, 0]
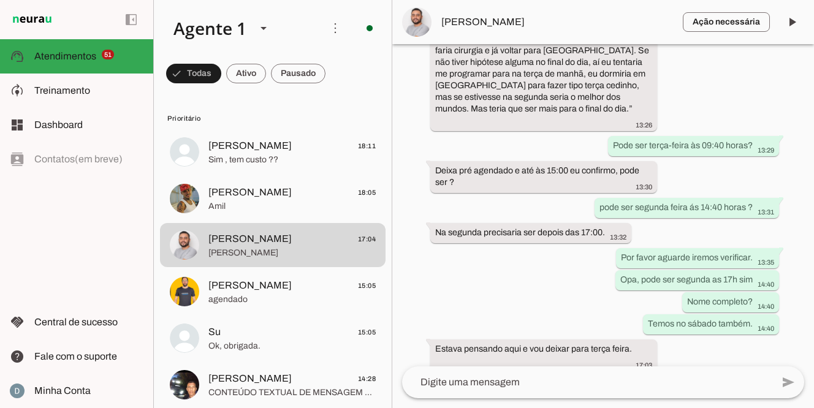
click at [501, 382] on textarea at bounding box center [587, 382] width 370 height 15
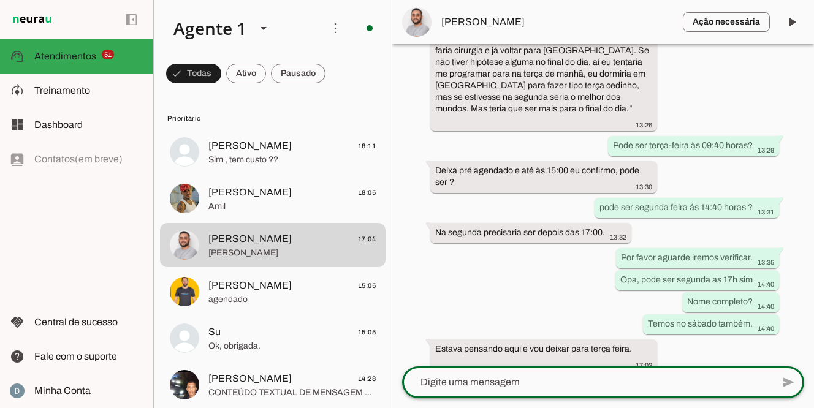
click at [545, 377] on textarea at bounding box center [587, 382] width 370 height 15
type textarea "qual horario gostaria na terça?"
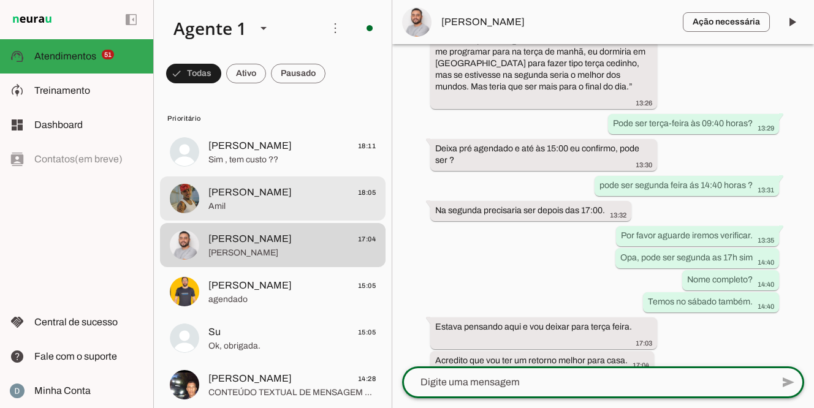
click at [311, 199] on span "Caique Soares Dannati 18:05" at bounding box center [291, 192] width 167 height 15
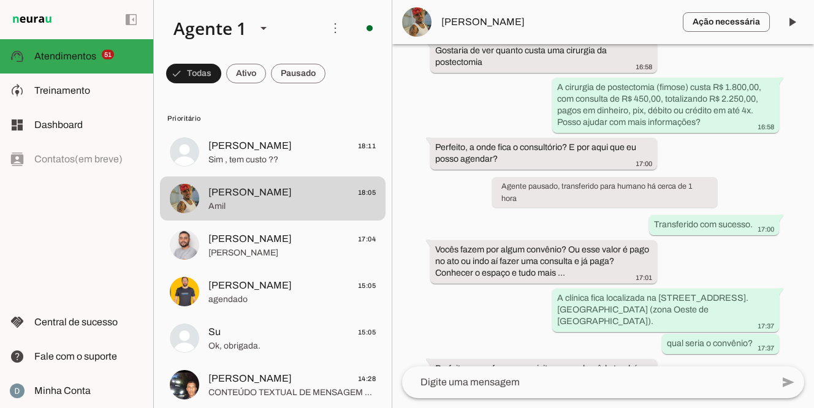
scroll to position [175, 0]
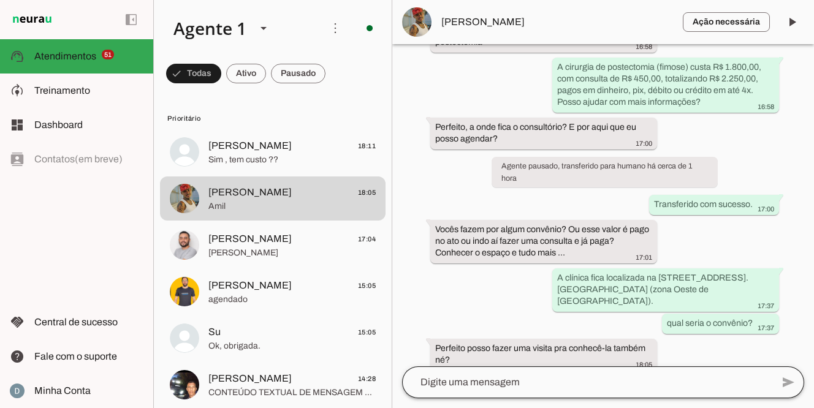
click at [526, 392] on div at bounding box center [587, 382] width 370 height 32
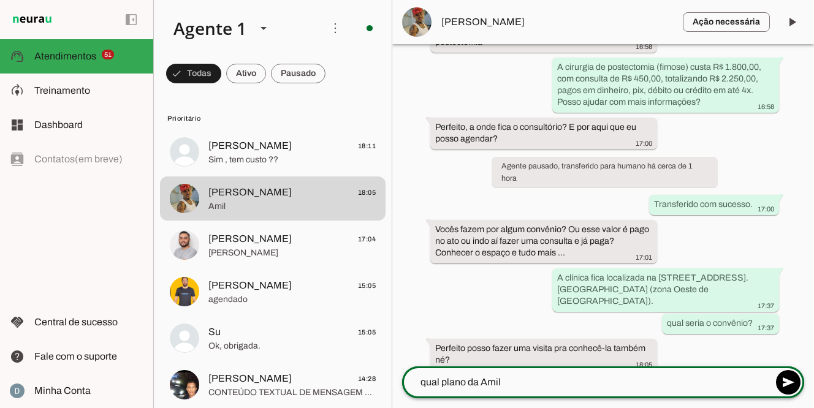
type textarea "qual plano da Amil?"
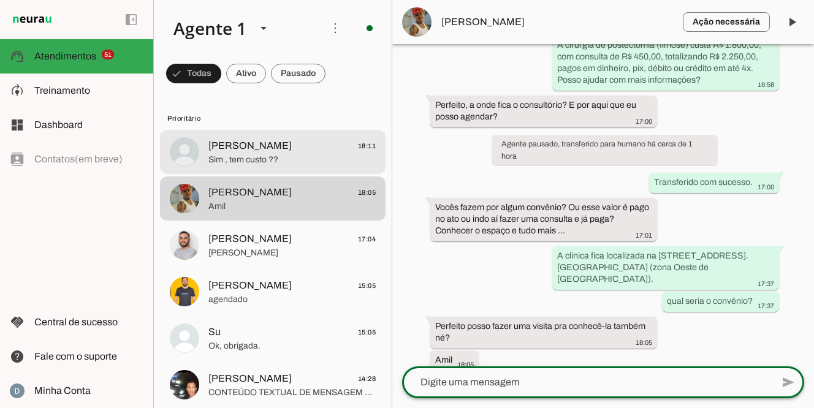
click at [290, 168] on md-item "Erico Pereira 18:11 Sim , tem custo ??" at bounding box center [272, 152] width 225 height 44
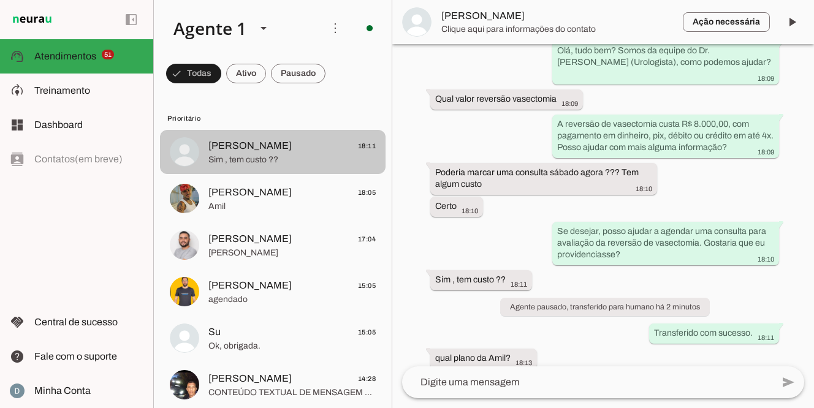
scroll to position [81, 0]
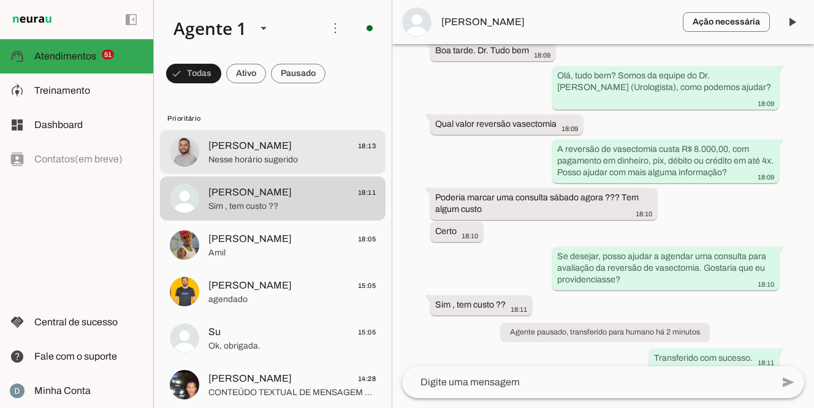
click at [280, 147] on span "Ricardo Almeida 18:13" at bounding box center [291, 145] width 167 height 15
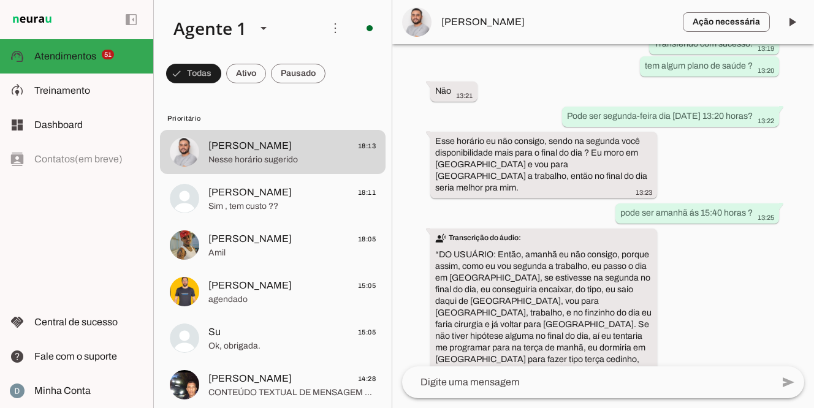
scroll to position [784, 0]
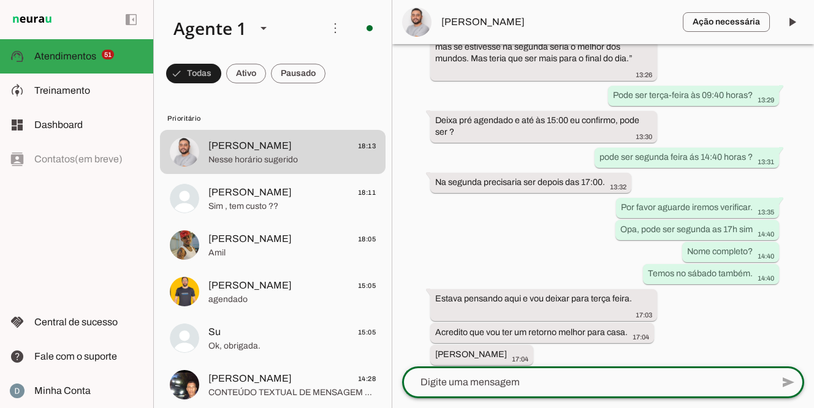
click at [463, 384] on textarea at bounding box center [587, 382] width 370 height 15
type textarea "remarcado para 09/09 as 09:50 horas"
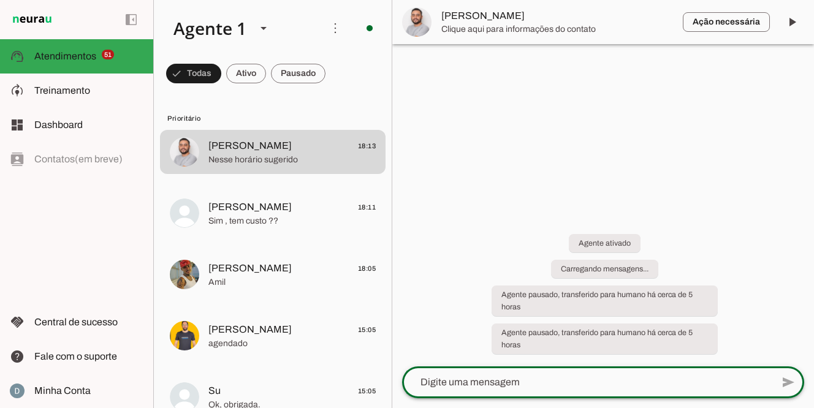
scroll to position [0, 0]
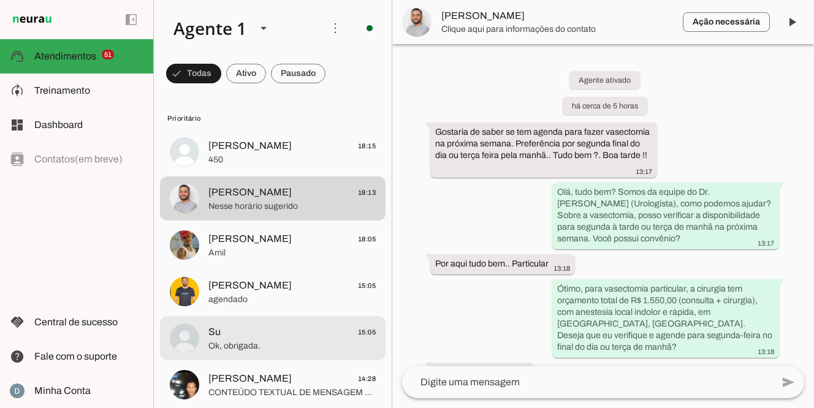
click at [235, 338] on span "Su 15:05" at bounding box center [291, 332] width 167 height 15
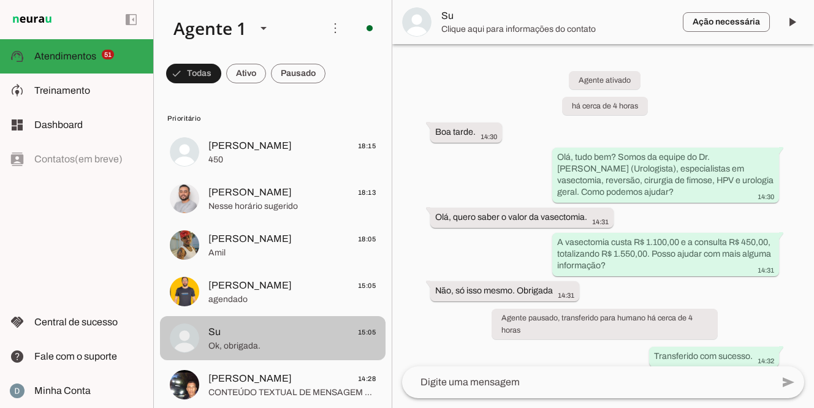
scroll to position [433, 0]
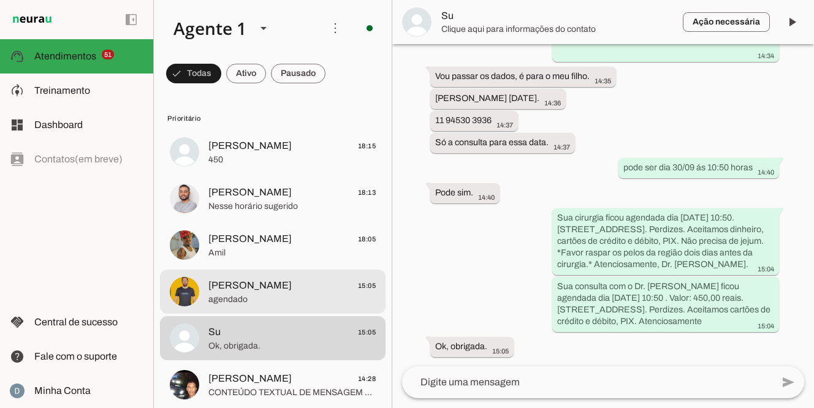
click at [257, 296] on span "agendado" at bounding box center [291, 299] width 167 height 12
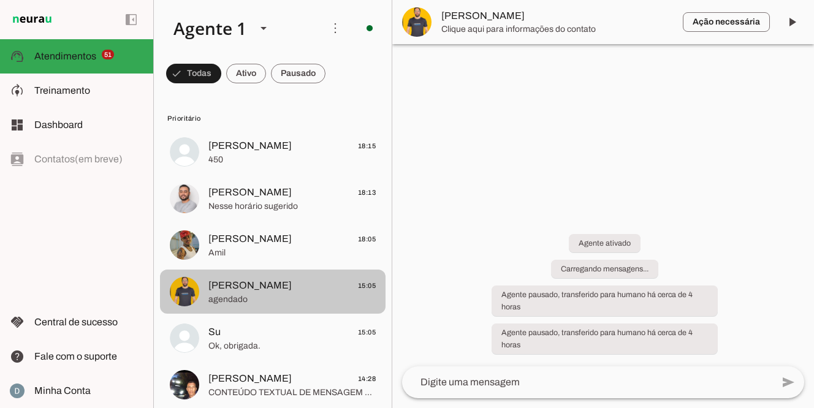
scroll to position [227, 0]
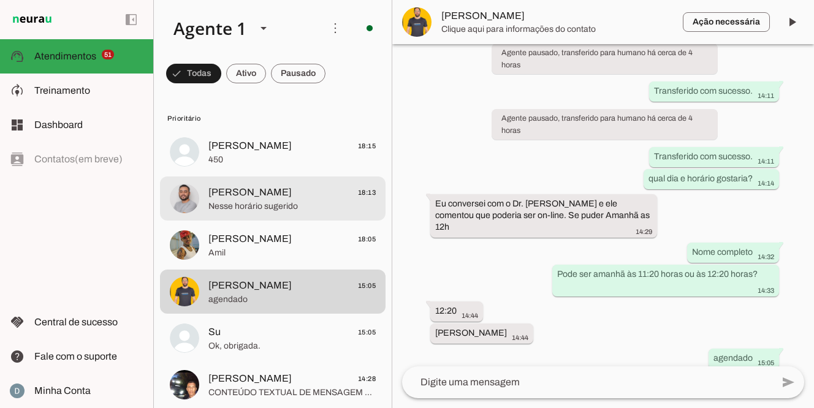
click at [262, 208] on span "Nesse horário sugerido" at bounding box center [291, 206] width 167 height 12
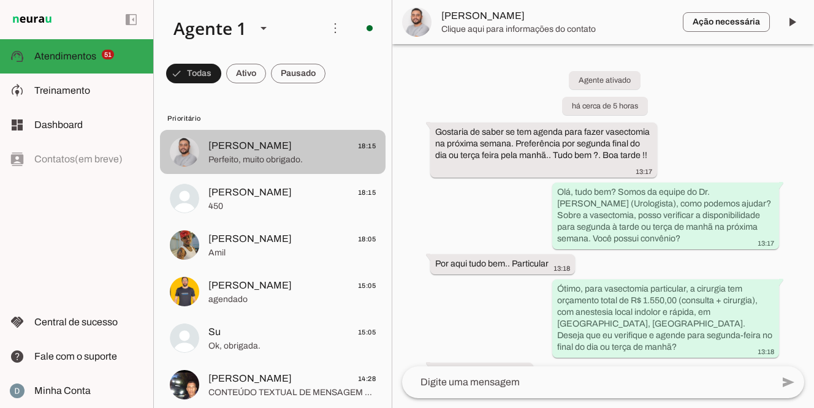
click at [275, 145] on span "[PERSON_NAME]" at bounding box center [249, 145] width 83 height 15
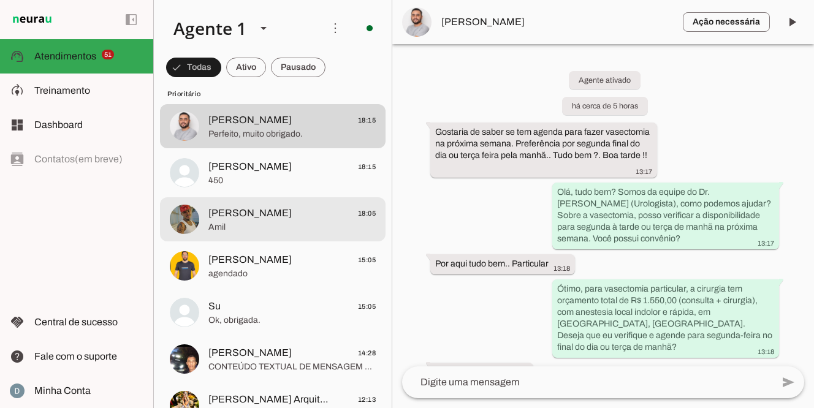
scroll to position [25, 0]
